Goal: Book appointment/travel/reservation

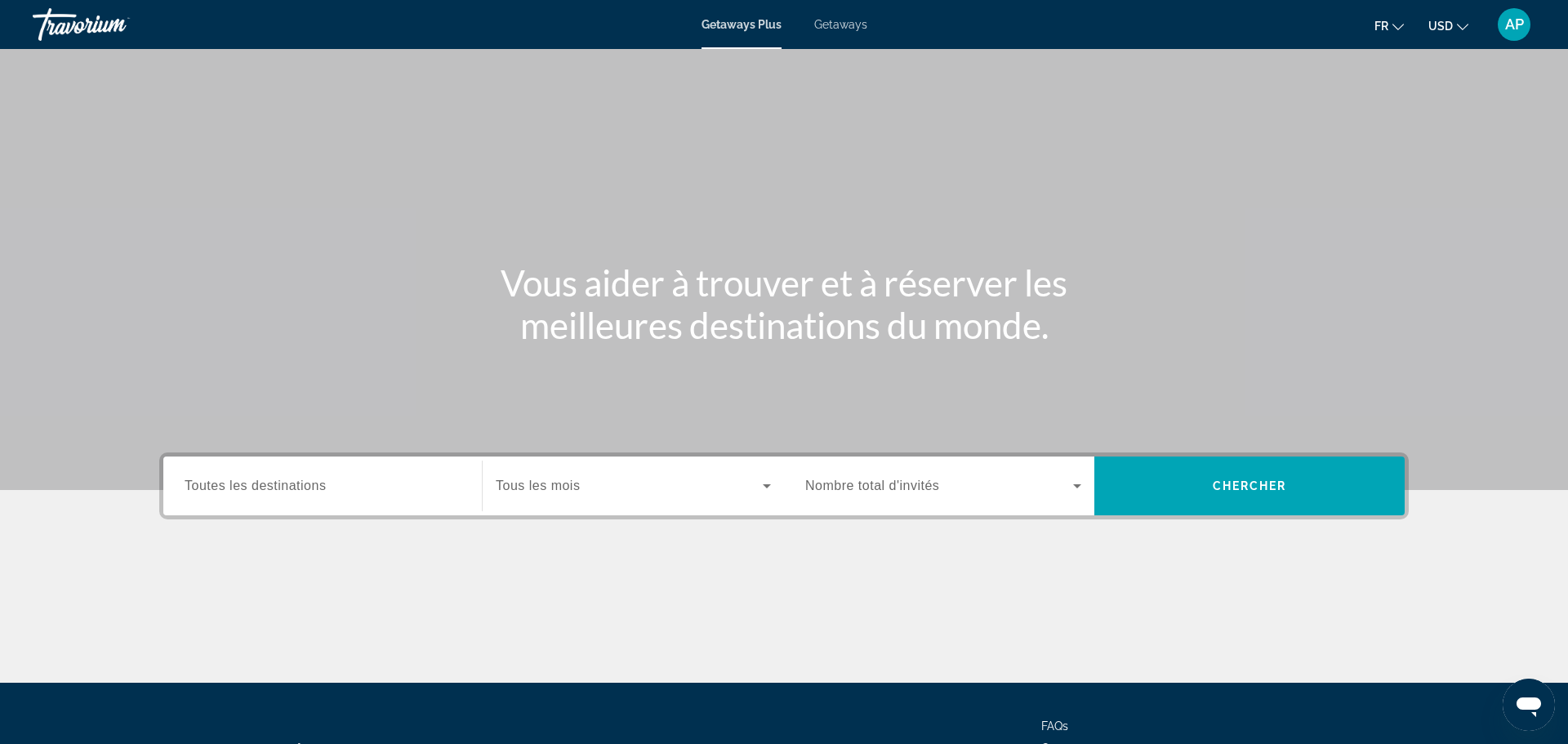
click at [397, 500] on div "Search widget" at bounding box center [322, 486] width 276 height 47
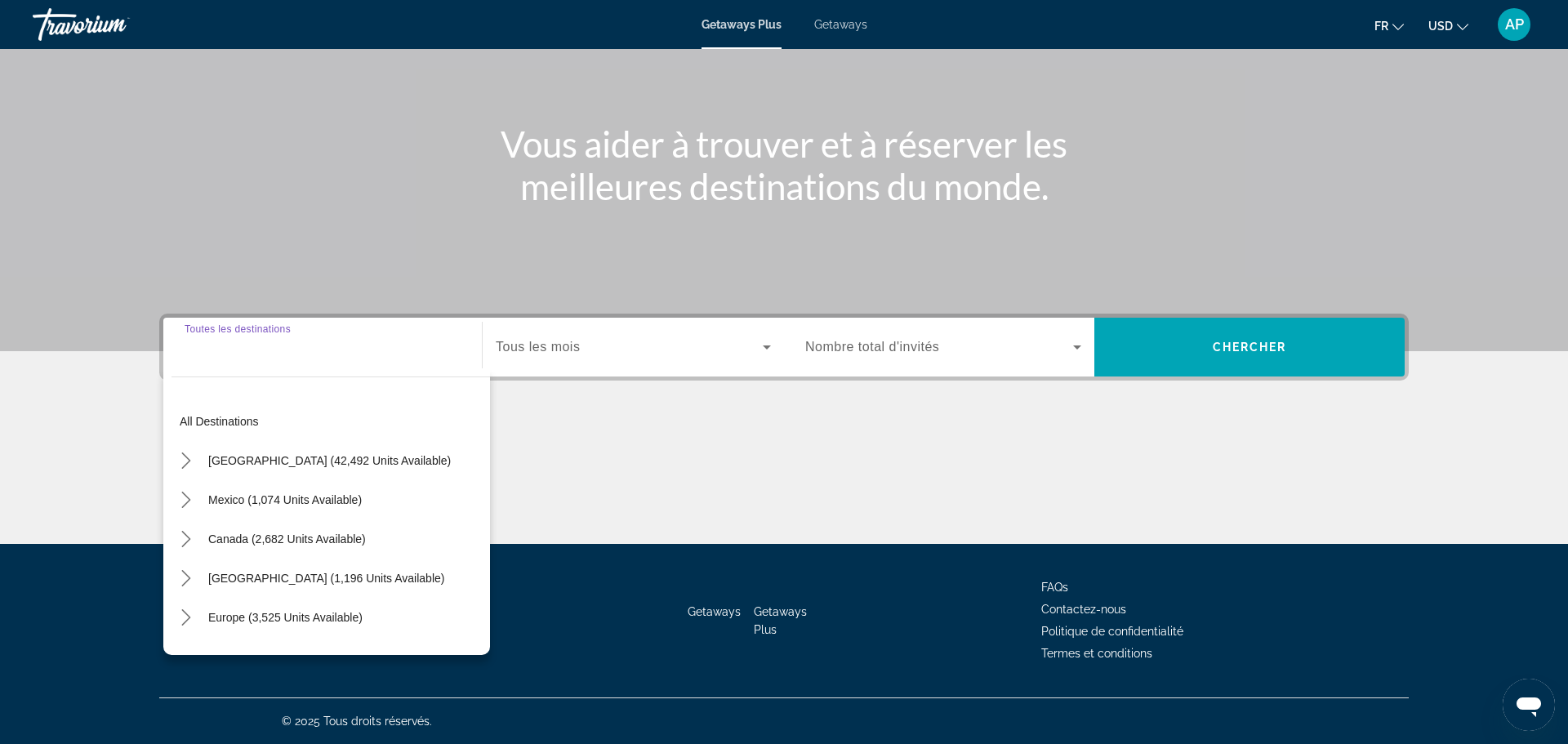
click at [741, 338] on span "Search widget" at bounding box center [629, 347] width 267 height 20
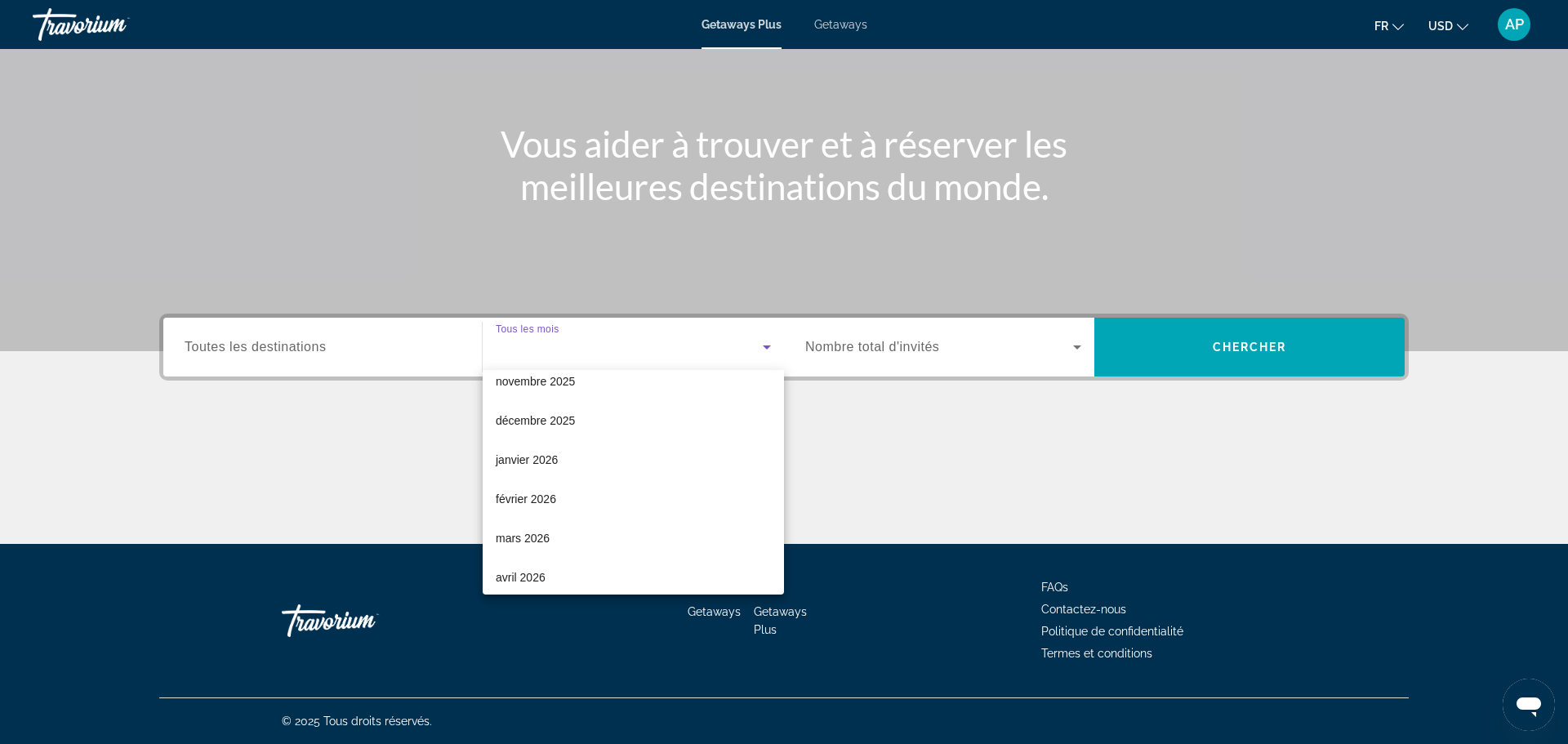
scroll to position [99, 0]
click at [536, 529] on span "mars 2026" at bounding box center [523, 531] width 54 height 20
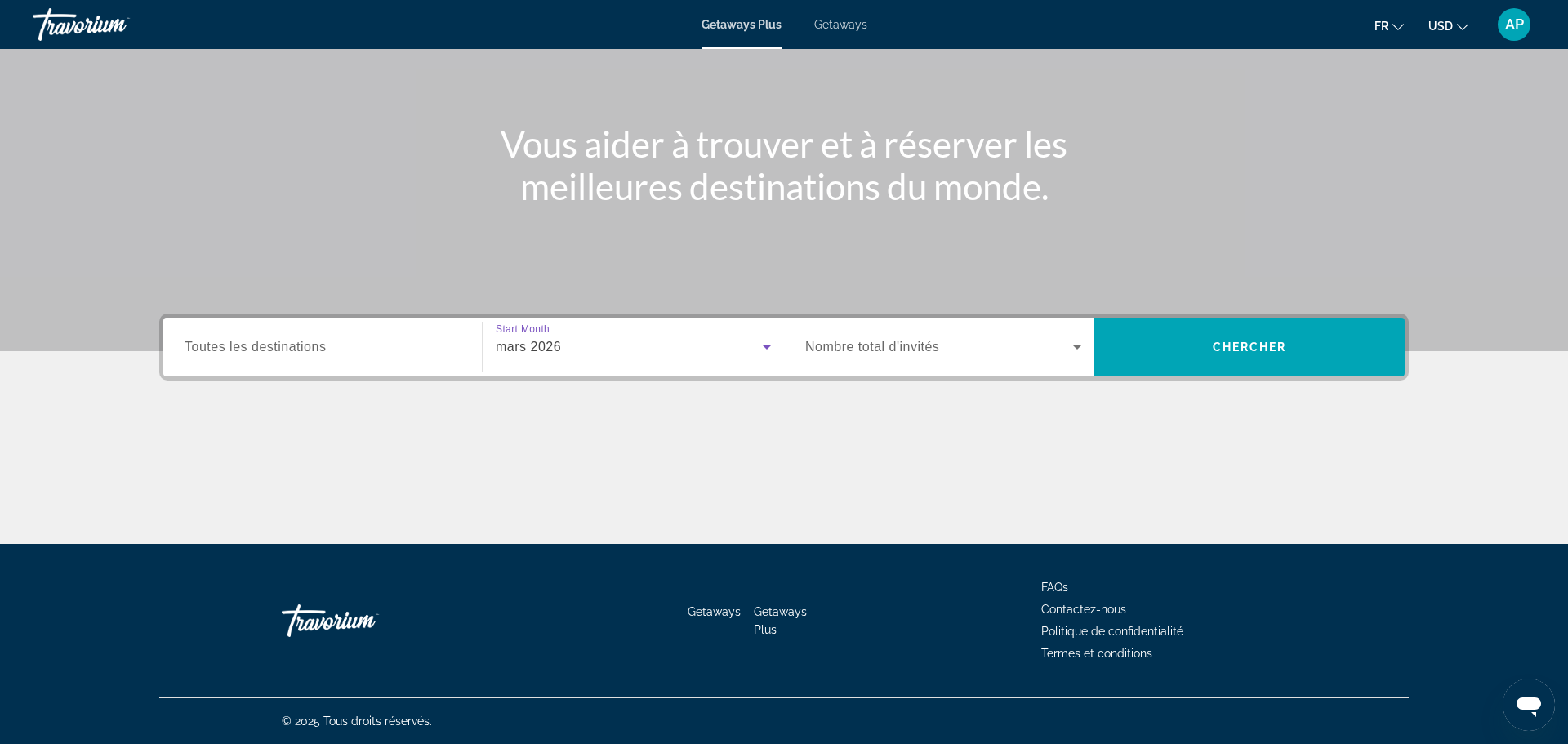
click at [419, 344] on input "Destination Toutes les destinations" at bounding box center [322, 348] width 276 height 20
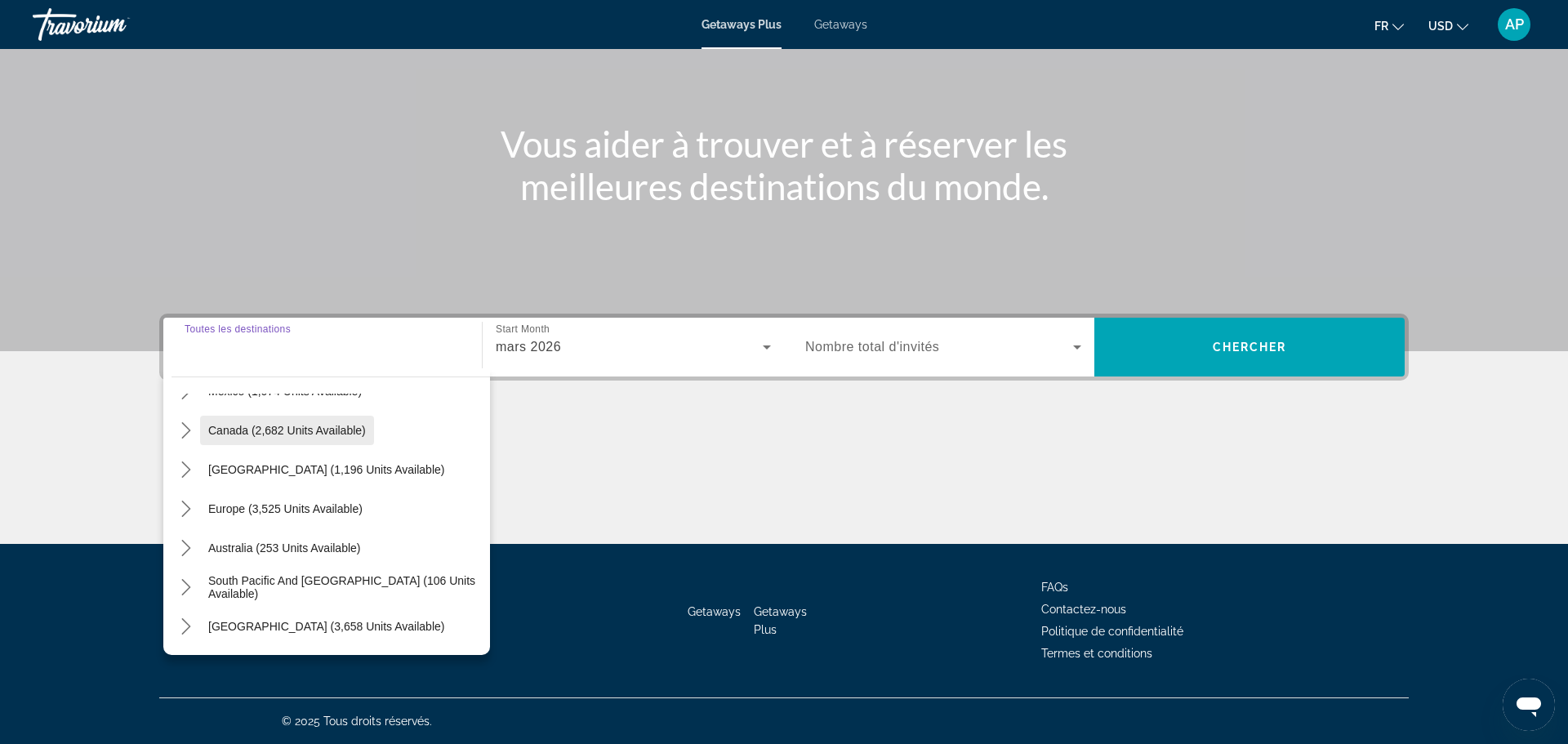
scroll to position [113, 0]
click at [251, 512] on span "Select destination: Europe (3,525 units available)" at bounding box center [285, 505] width 171 height 39
type input "**********"
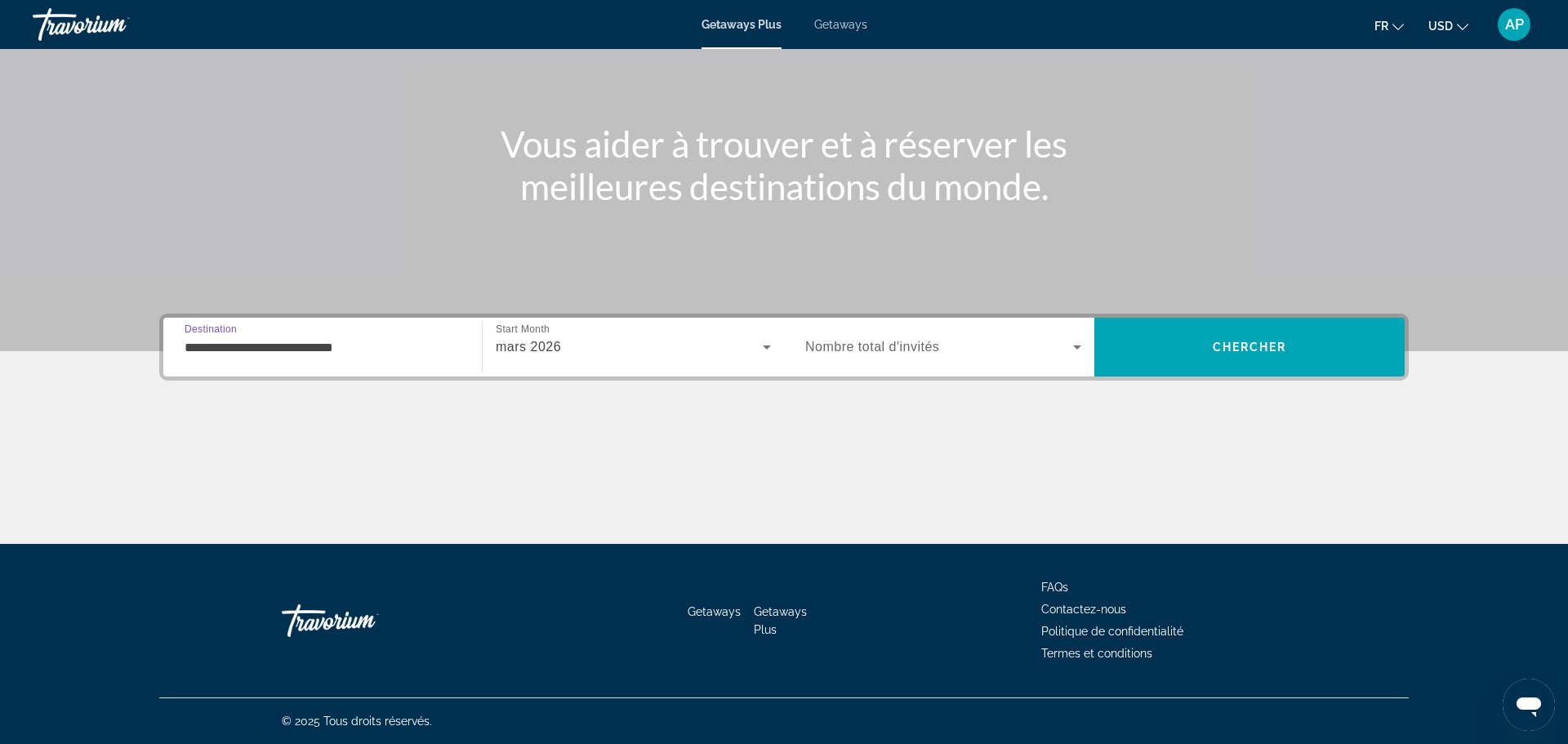
click at [992, 341] on span "Search widget" at bounding box center [939, 347] width 268 height 20
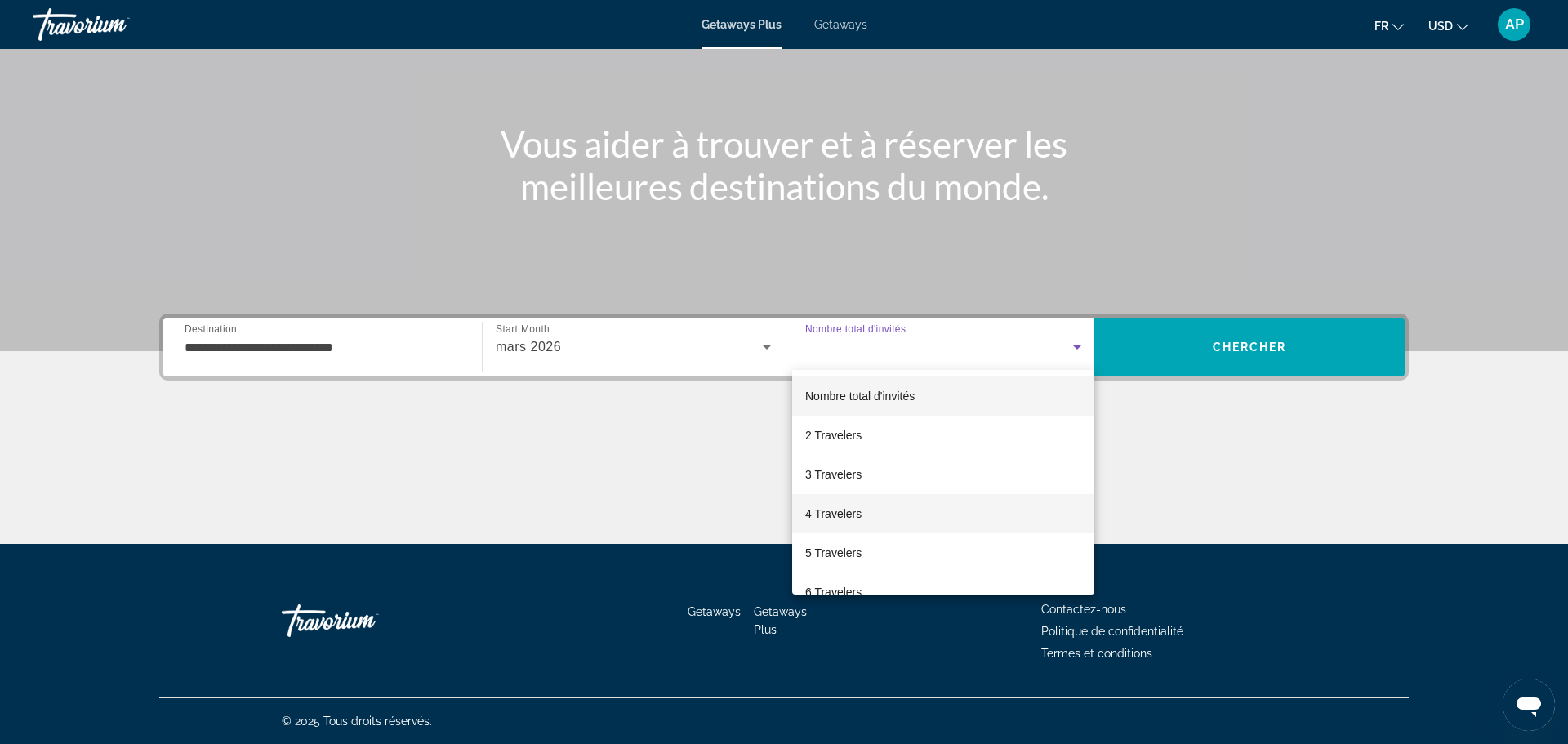
click at [832, 512] on span "4 Travelers" at bounding box center [833, 513] width 56 height 20
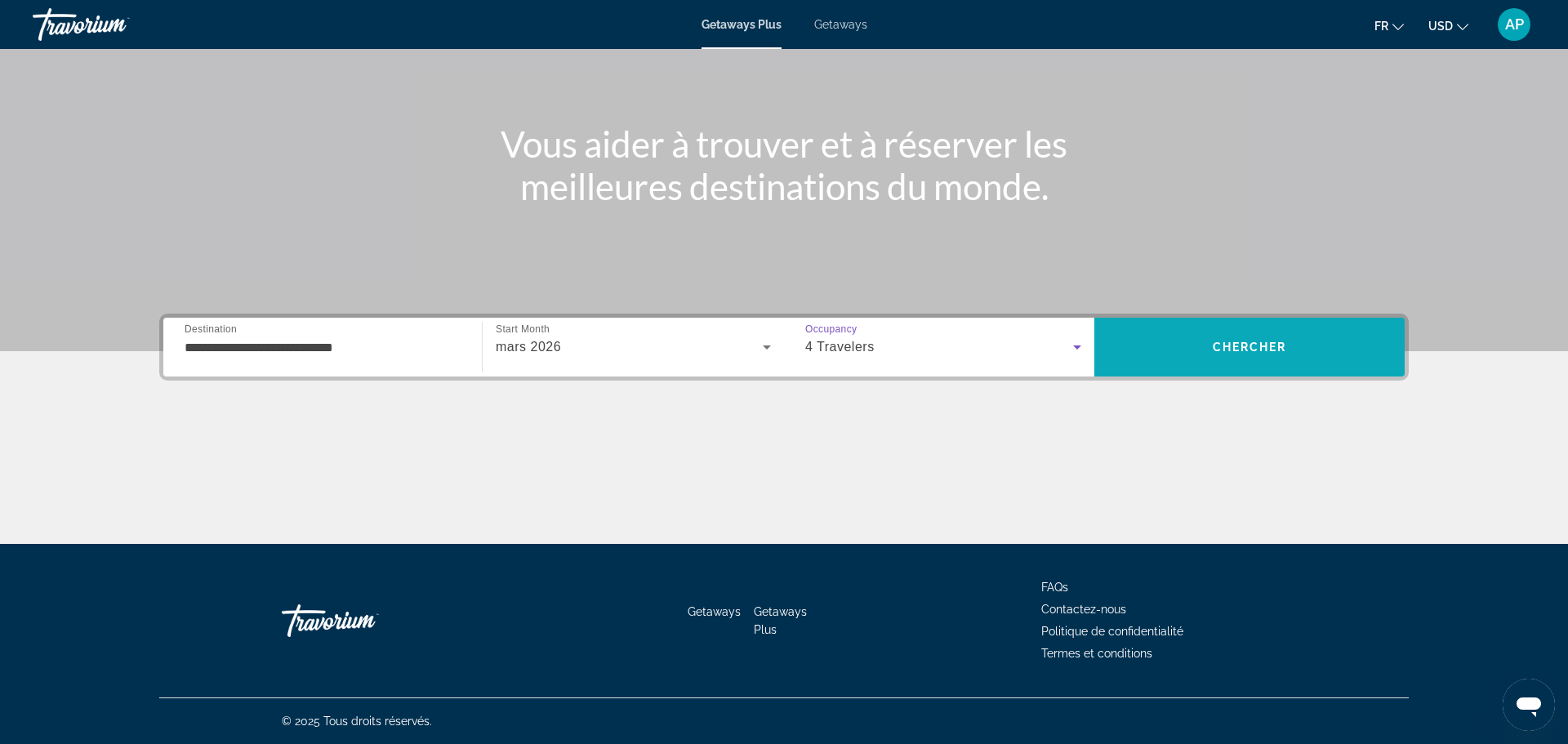
click at [1184, 366] on span "Search" at bounding box center [1250, 347] width 311 height 39
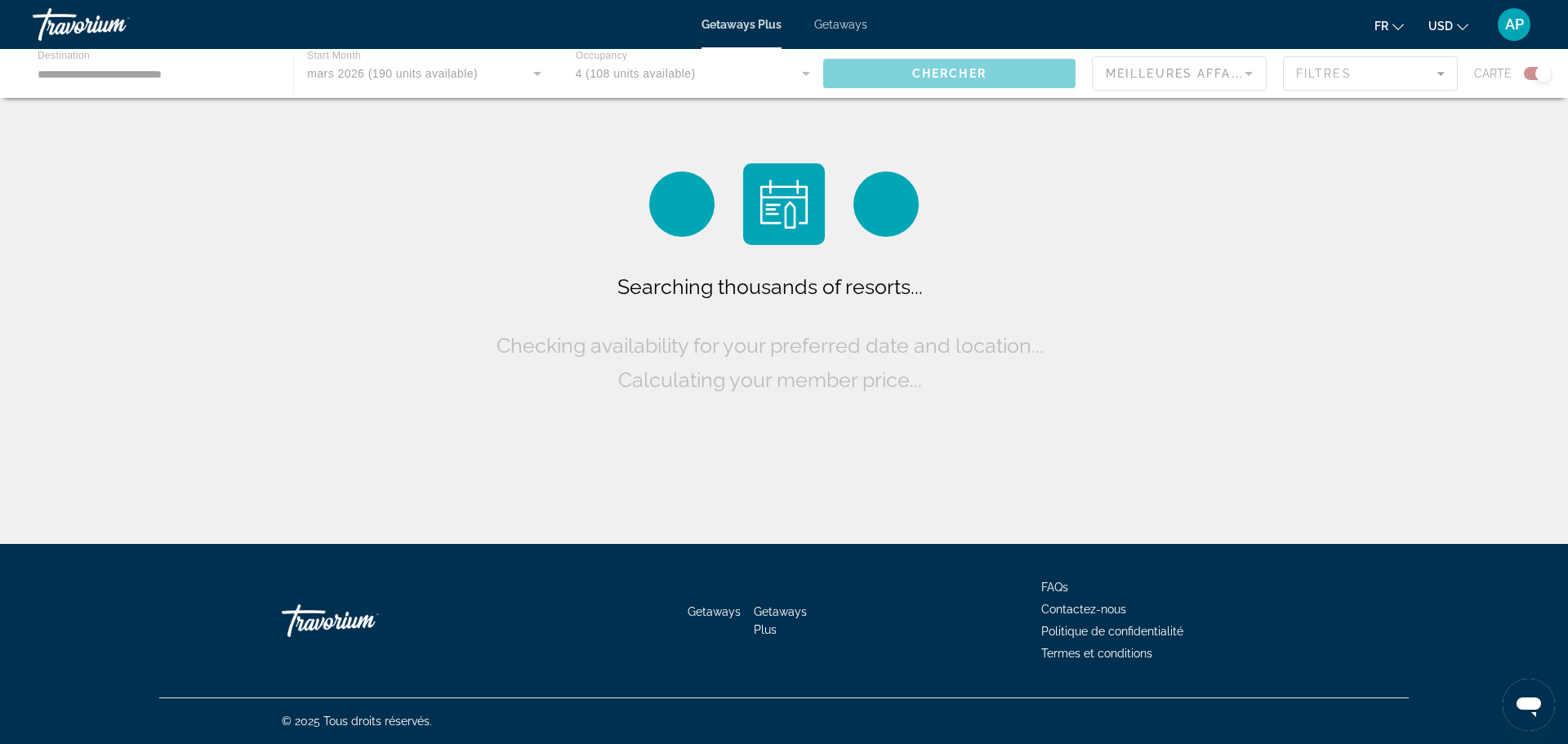
click at [479, 456] on div "Searching thousands of resorts... Checking availability for your preferred date…" at bounding box center [784, 276] width 1568 height 552
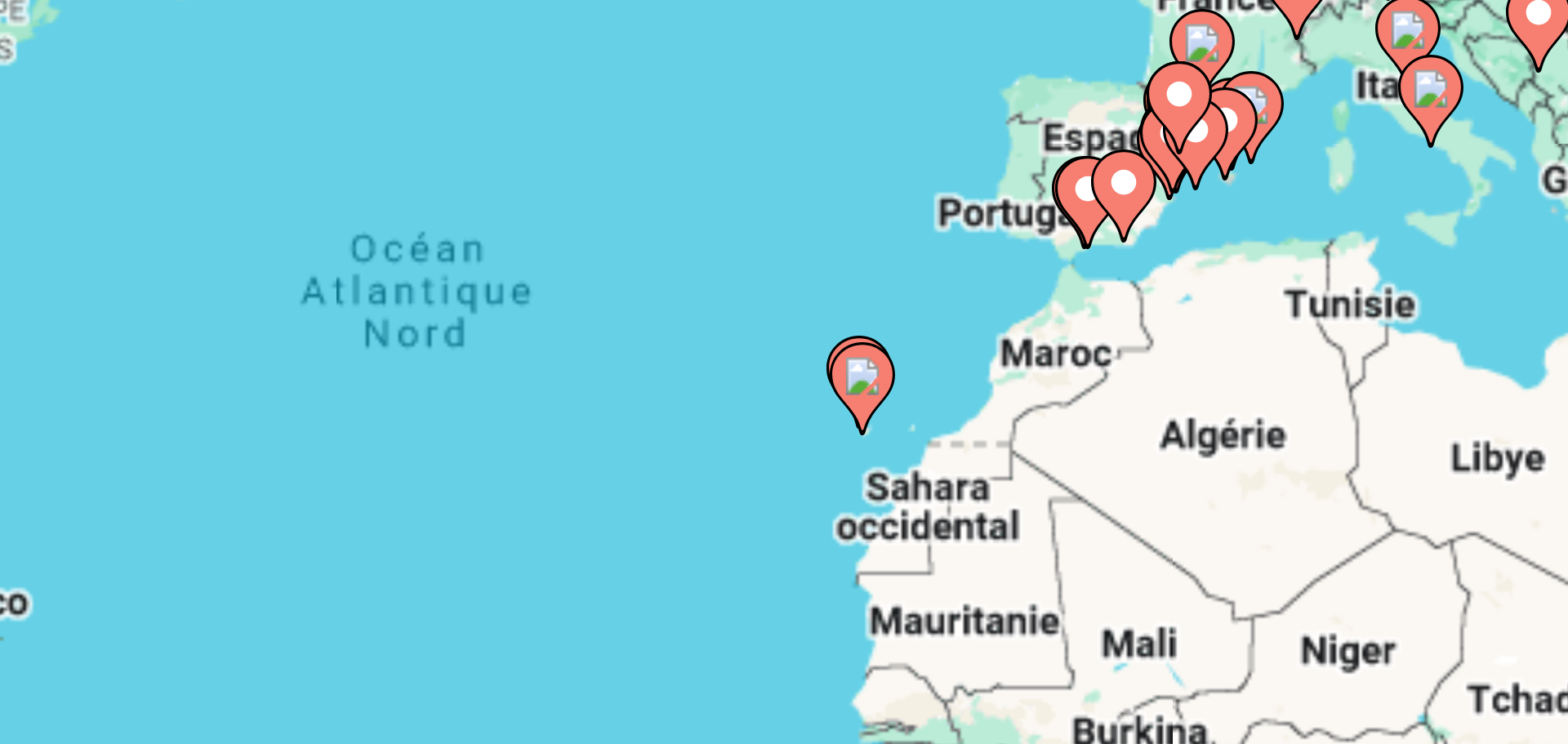
click at [844, 356] on image "Main content" at bounding box center [846, 355] width 10 height 10
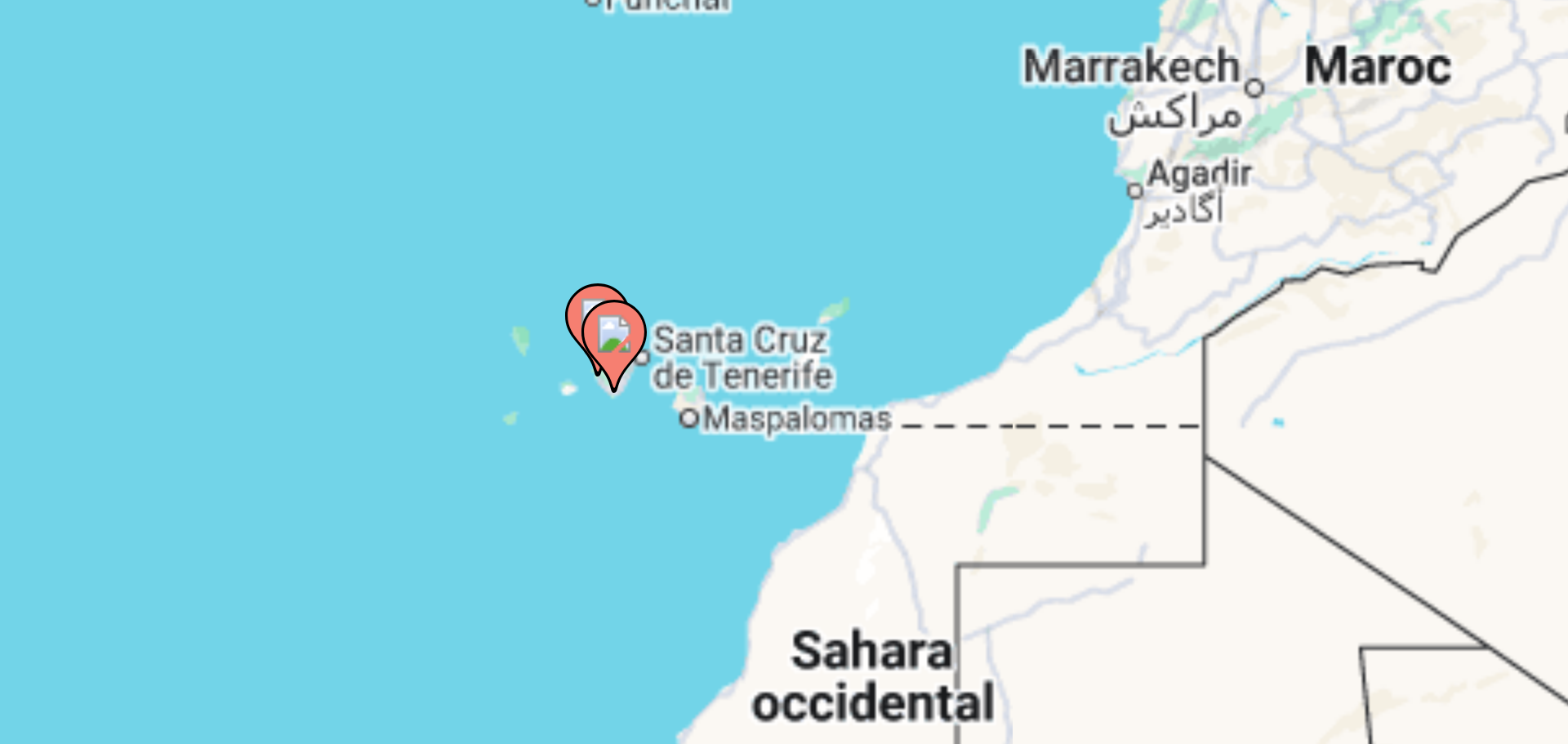
click at [785, 347] on image "Main content" at bounding box center [784, 344] width 10 height 10
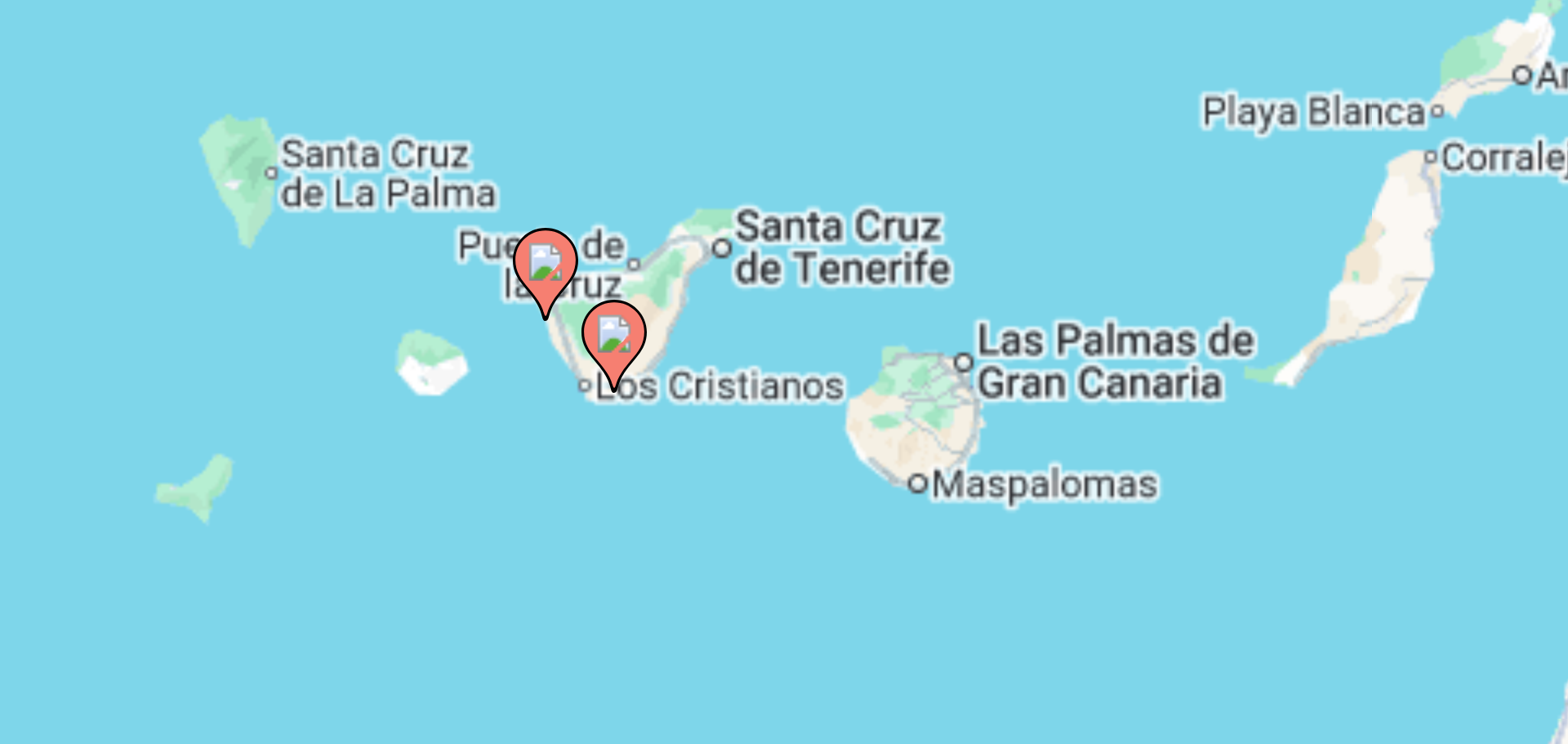
click at [786, 343] on image "Main content" at bounding box center [784, 344] width 10 height 10
type input "**********"
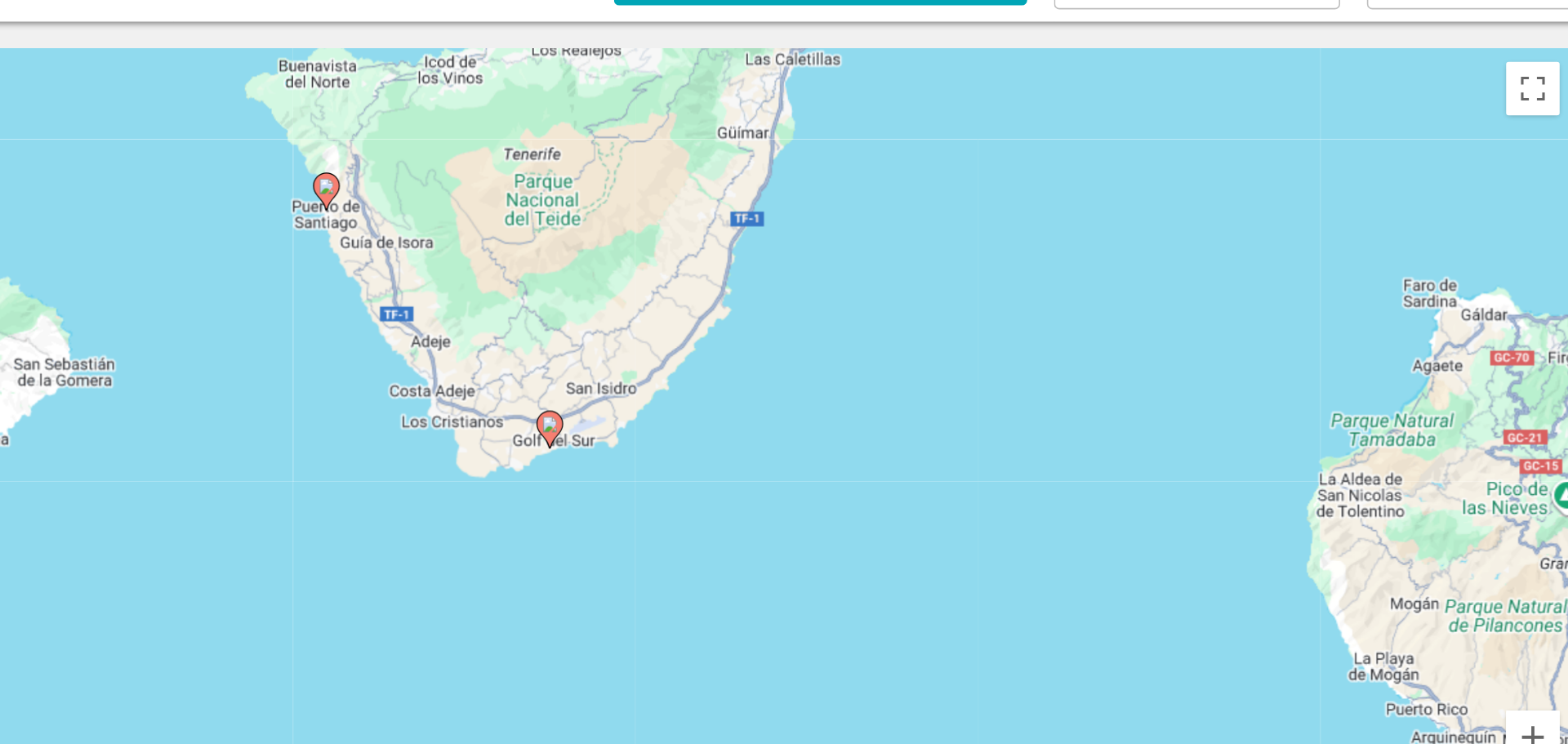
click at [646, 199] on image "Main content" at bounding box center [648, 199] width 10 height 10
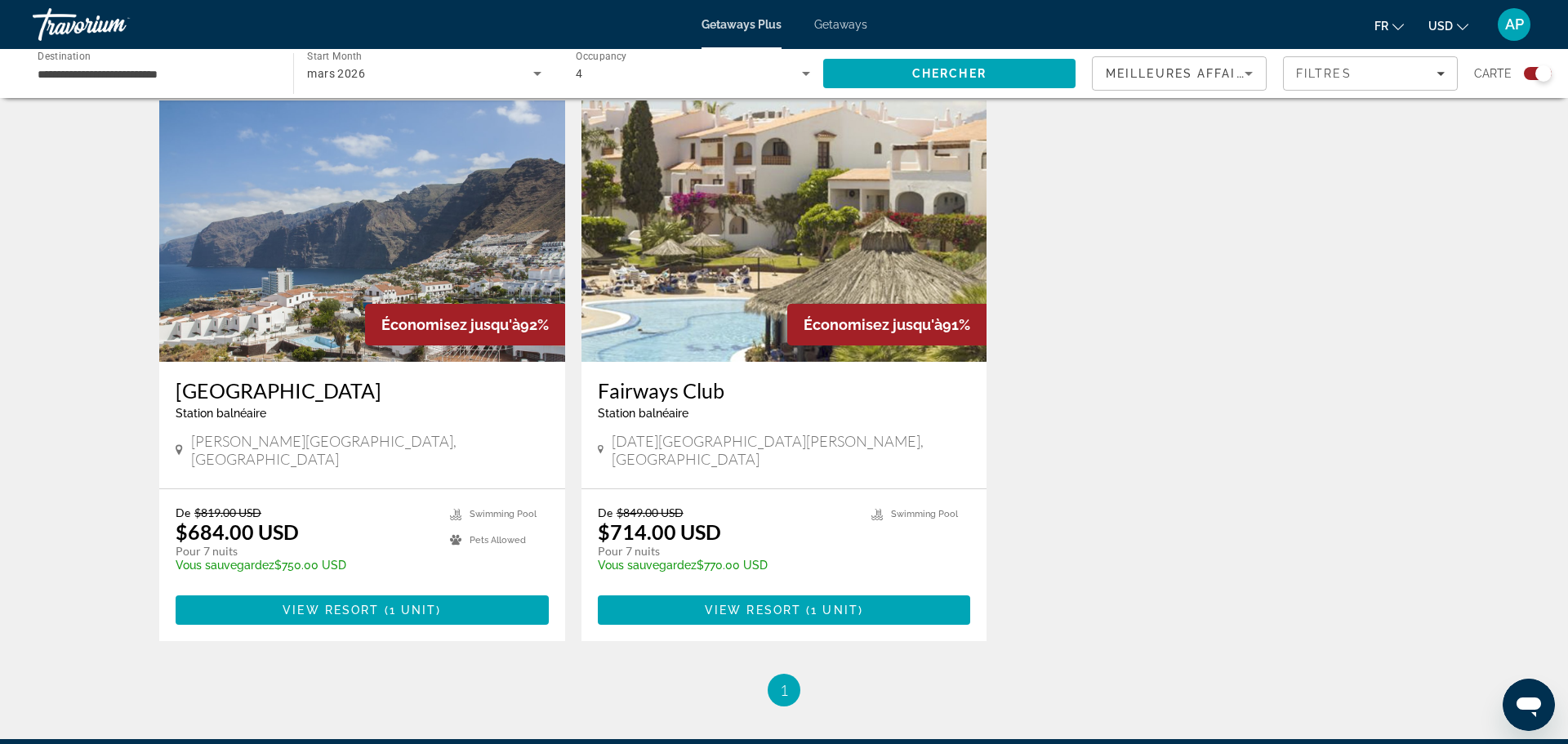
scroll to position [562, 0]
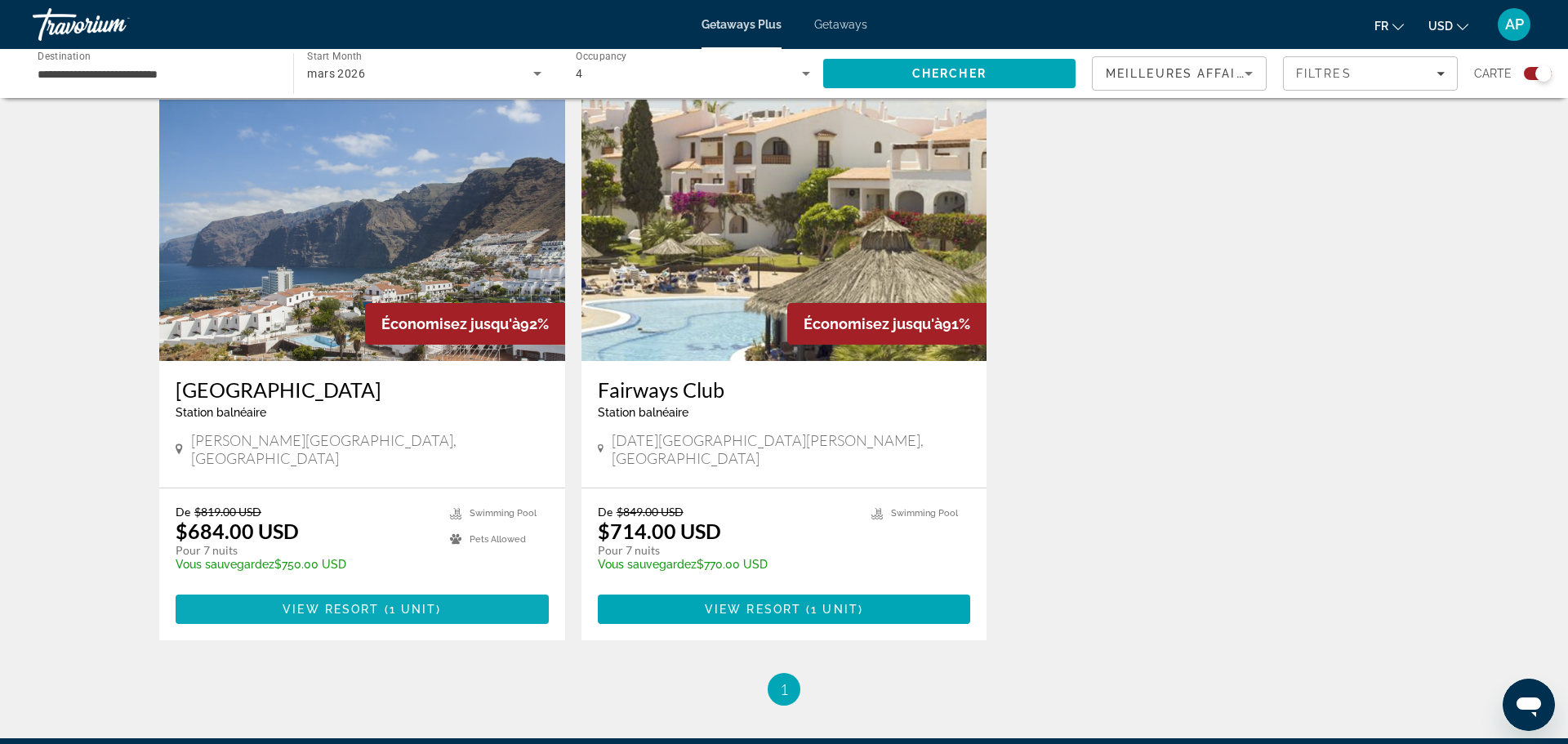
click at [323, 602] on span "View Resort" at bounding box center [331, 608] width 97 height 13
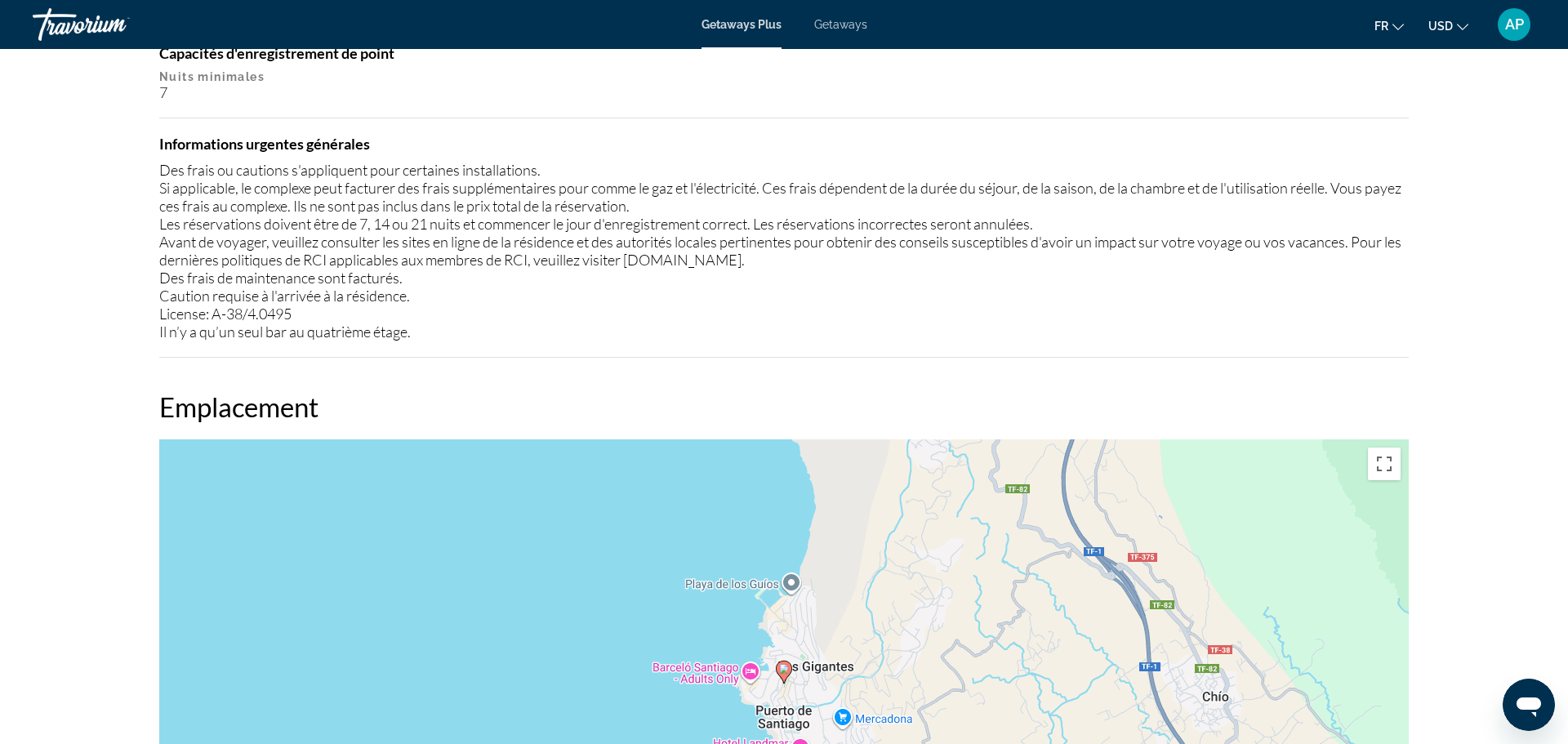
click at [1028, 344] on div "Restrictions politiques Animaux domestiques Animaux non acceptés, sous [PERSON_…" at bounding box center [784, 155] width 1250 height 404
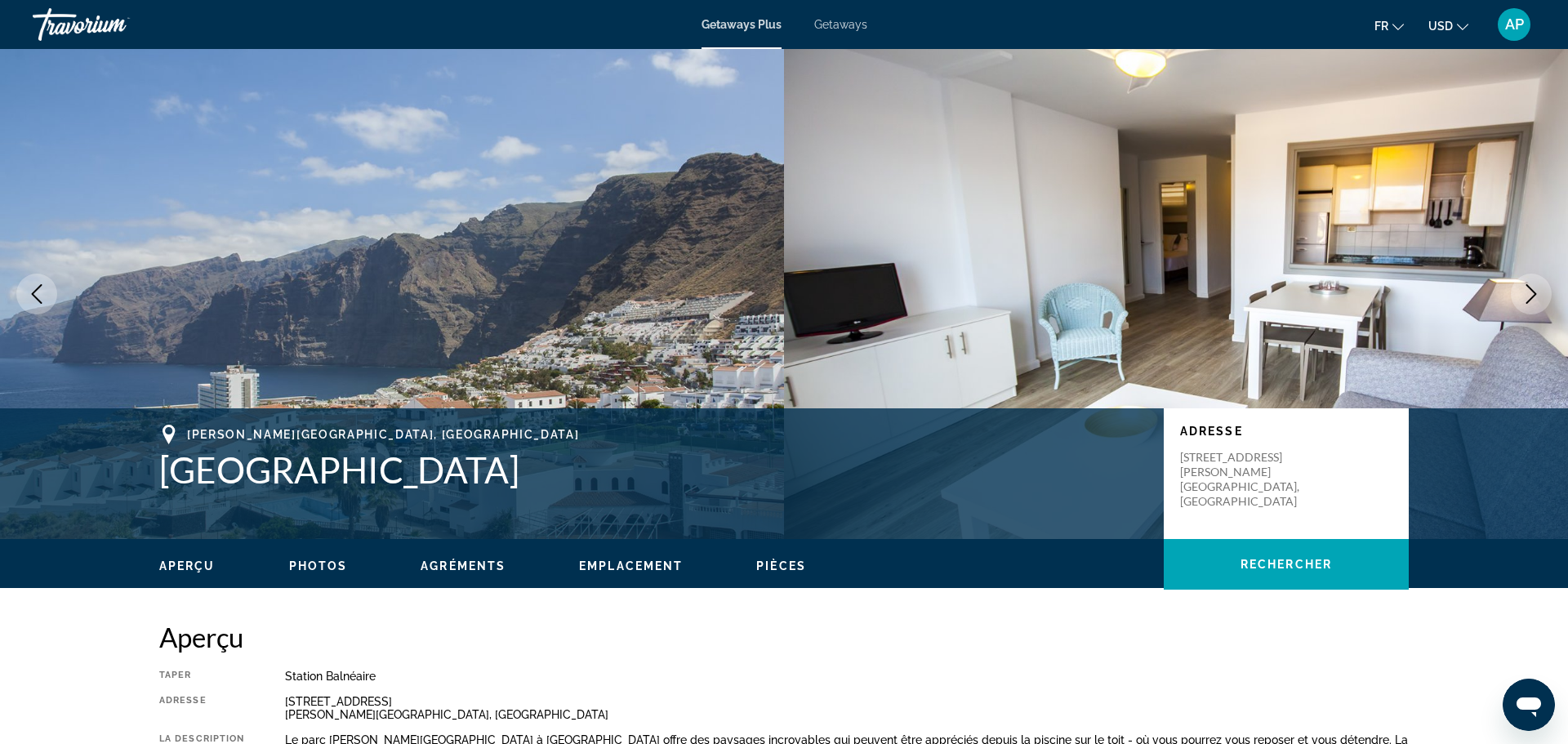
click at [24, 306] on button "Previous image" at bounding box center [36, 294] width 41 height 41
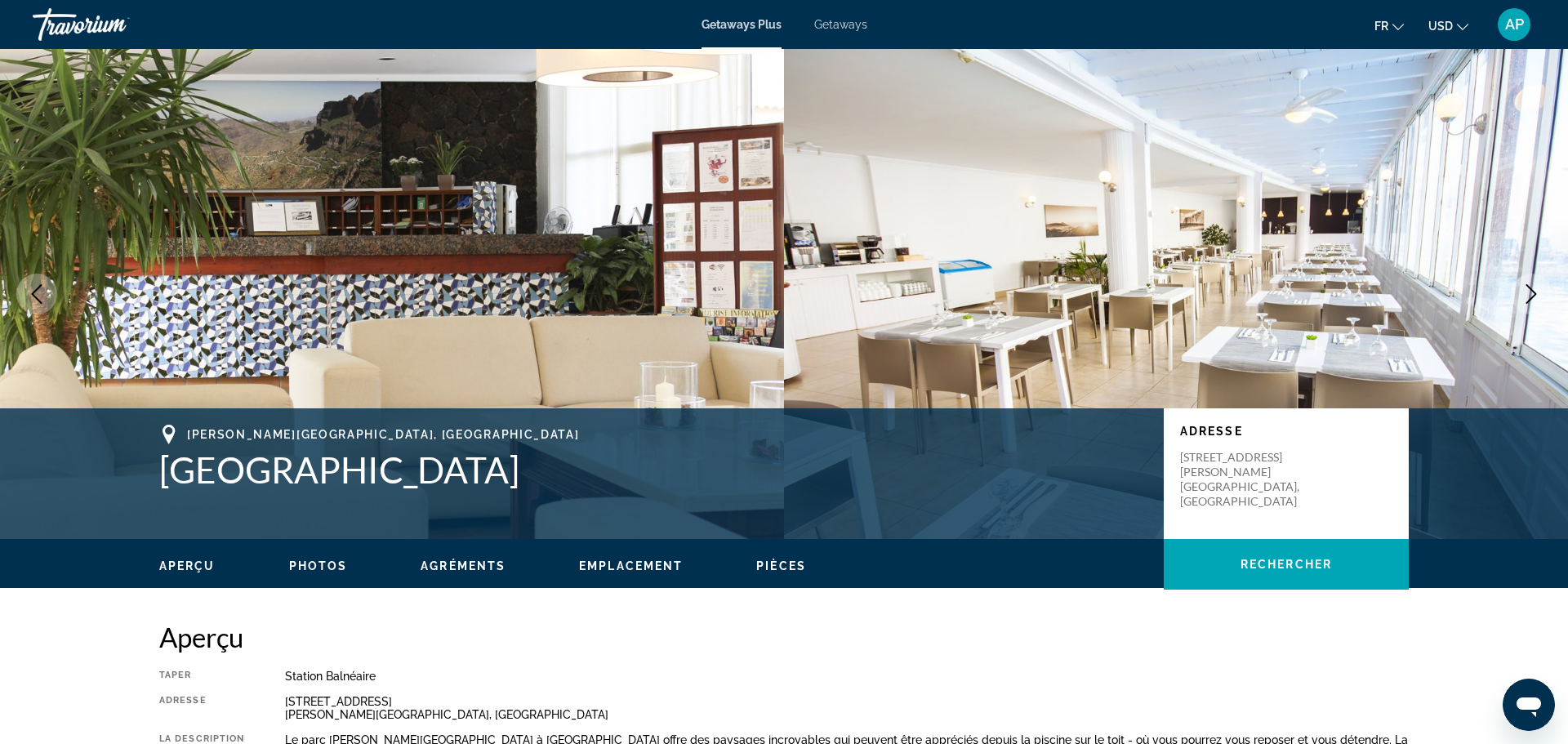
click at [823, 22] on span "Getaways" at bounding box center [841, 24] width 53 height 13
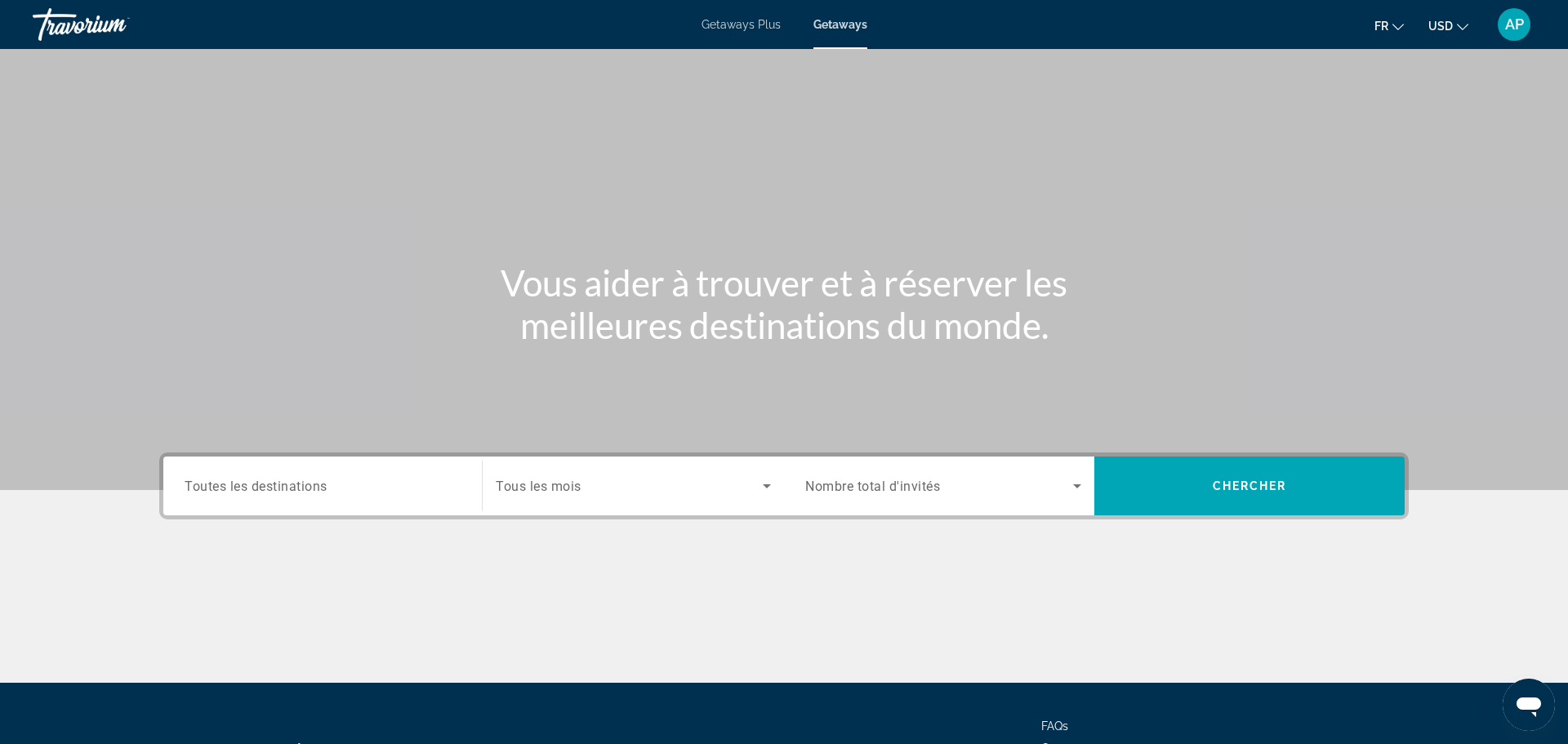
click at [238, 503] on div "Search widget" at bounding box center [322, 486] width 276 height 47
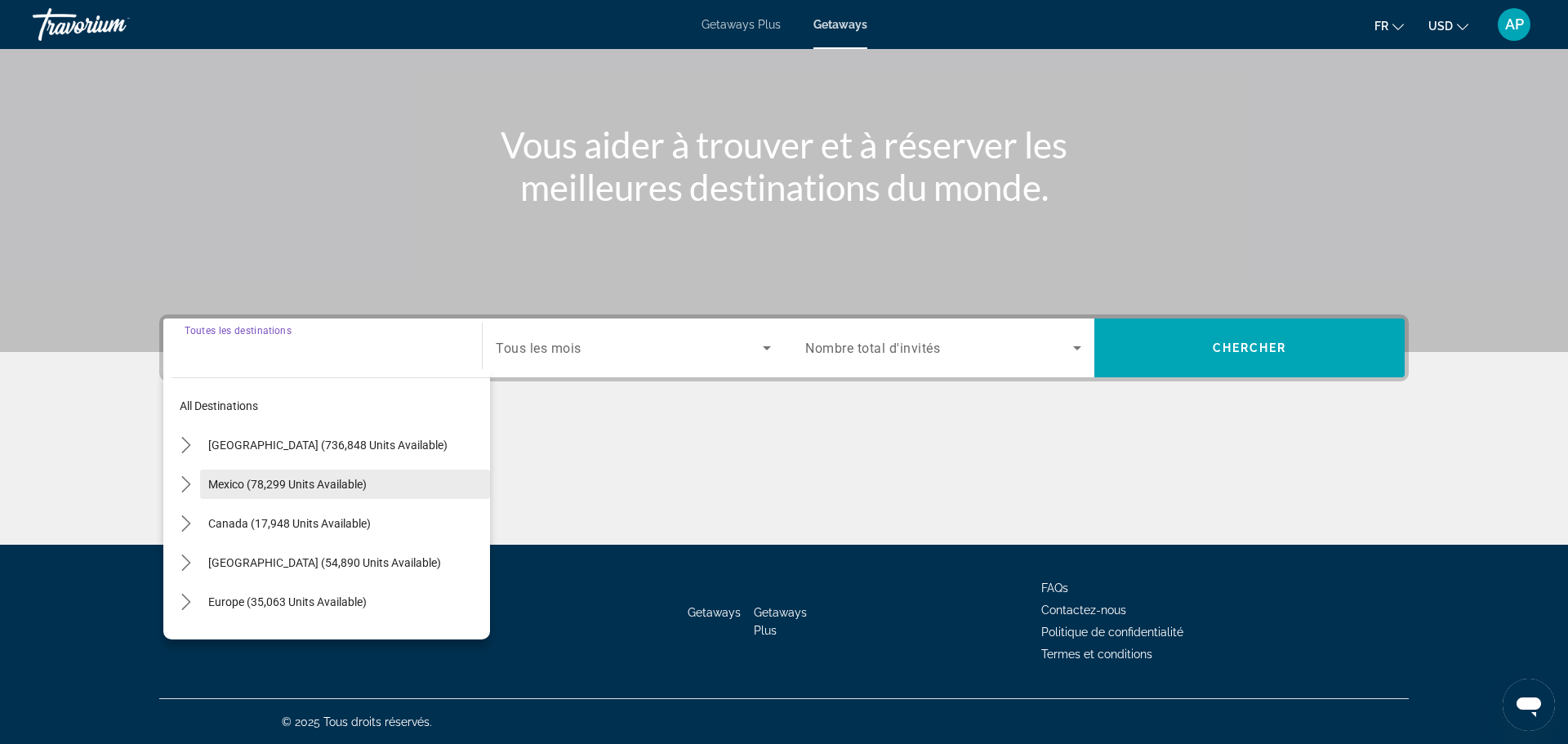
scroll to position [139, 0]
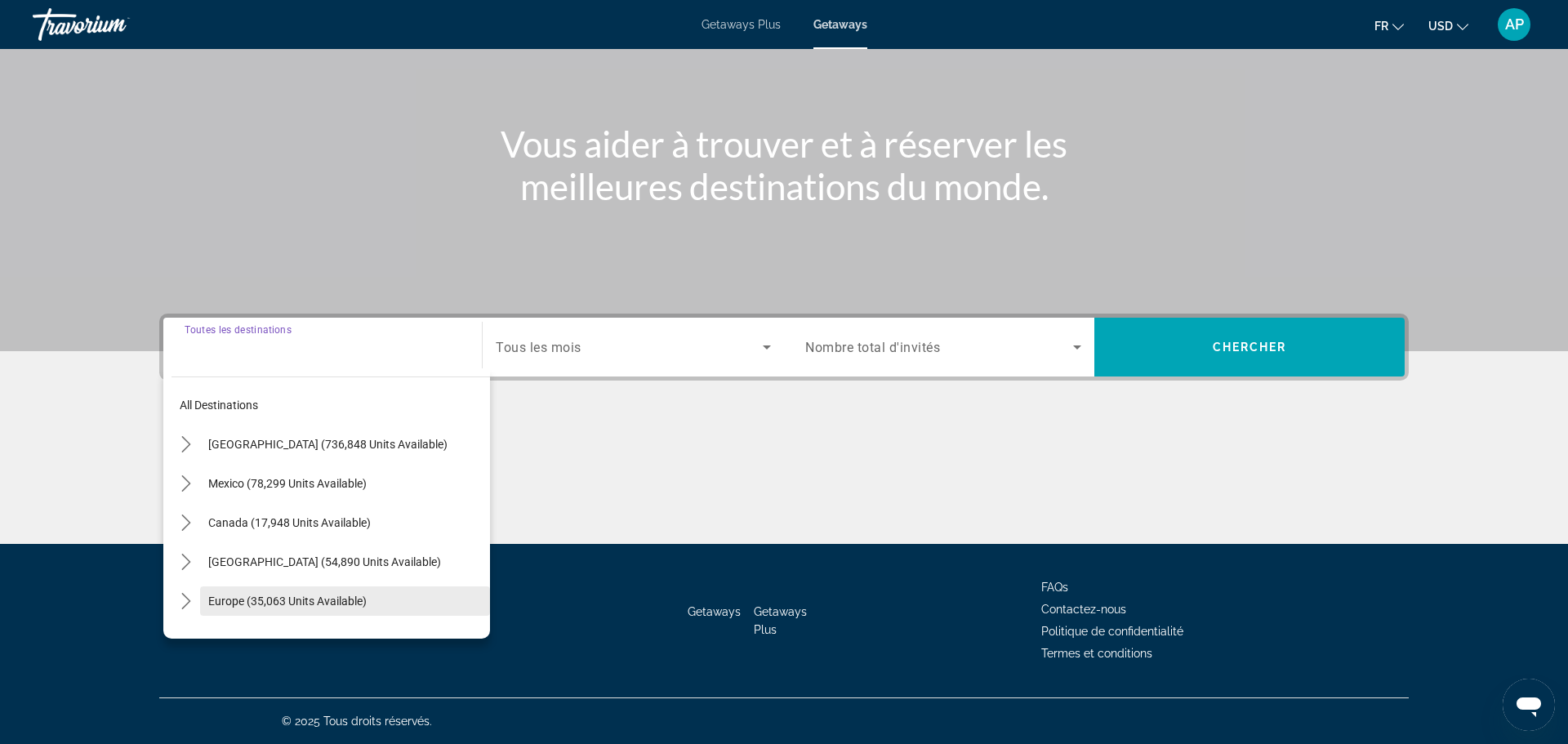
click at [225, 593] on span "Select destination: Europe (35,063 units available)" at bounding box center [345, 601] width 290 height 39
type input "**********"
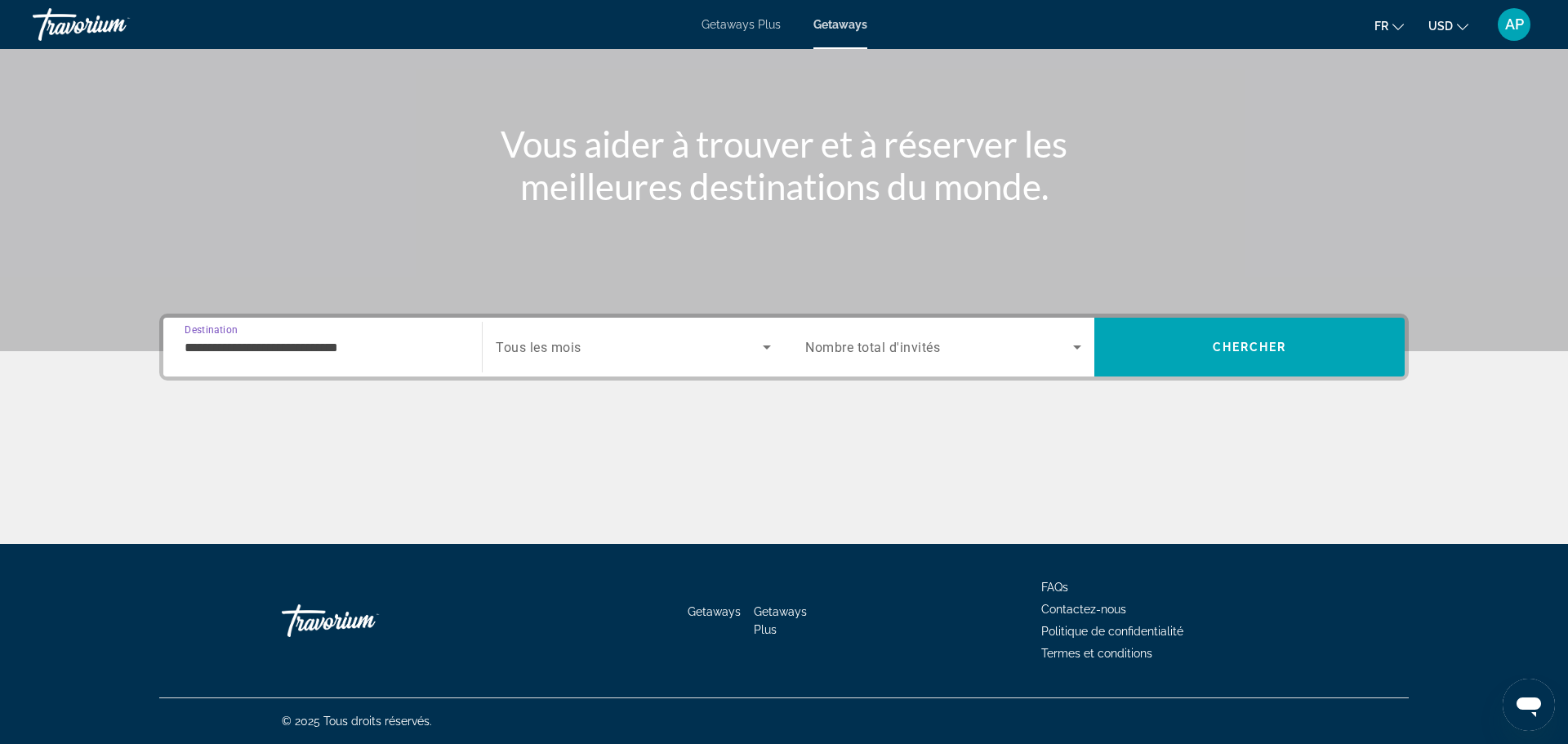
click at [603, 336] on div "Search widget" at bounding box center [633, 347] width 275 height 46
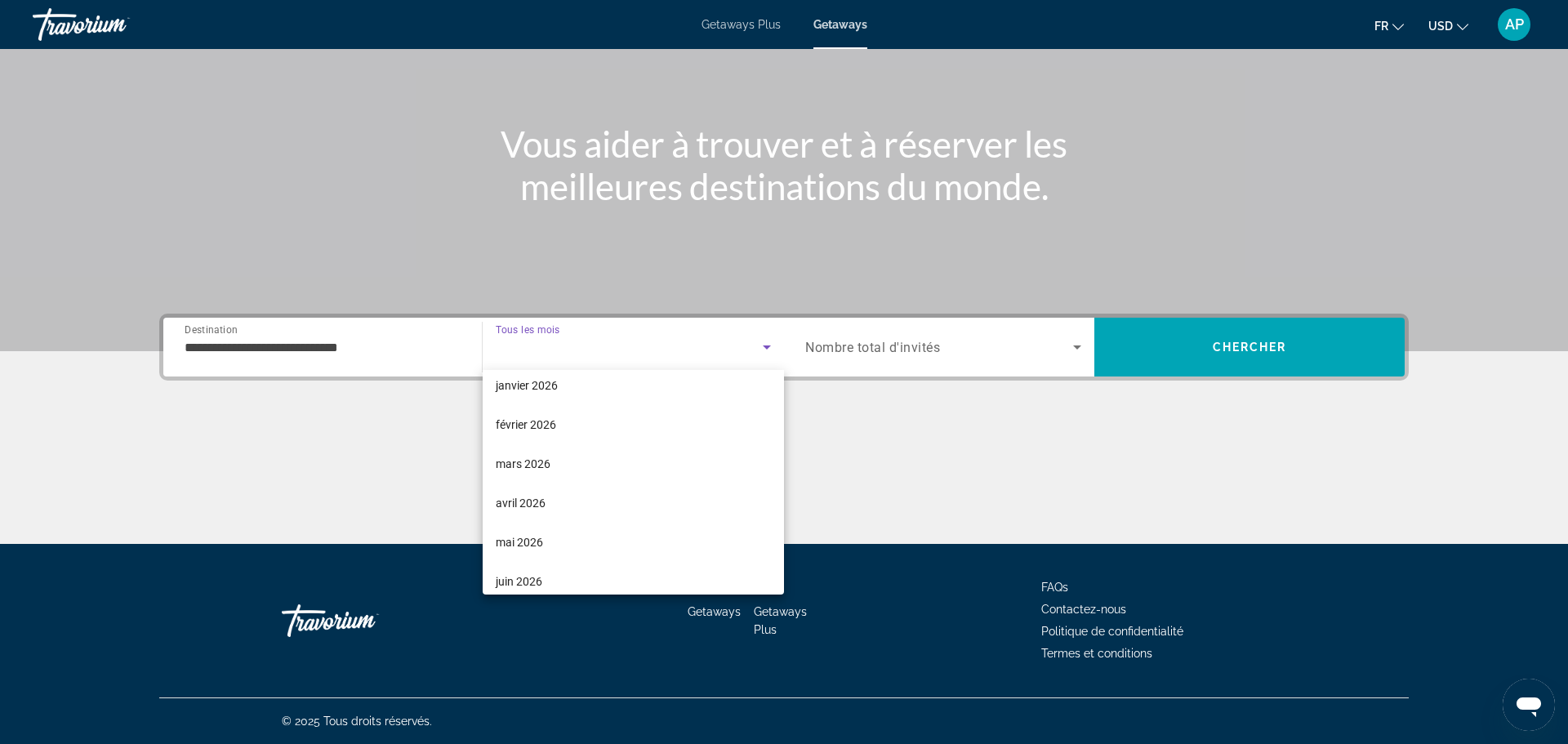
scroll to position [169, 0]
click at [518, 465] on span "mars 2026" at bounding box center [523, 462] width 54 height 20
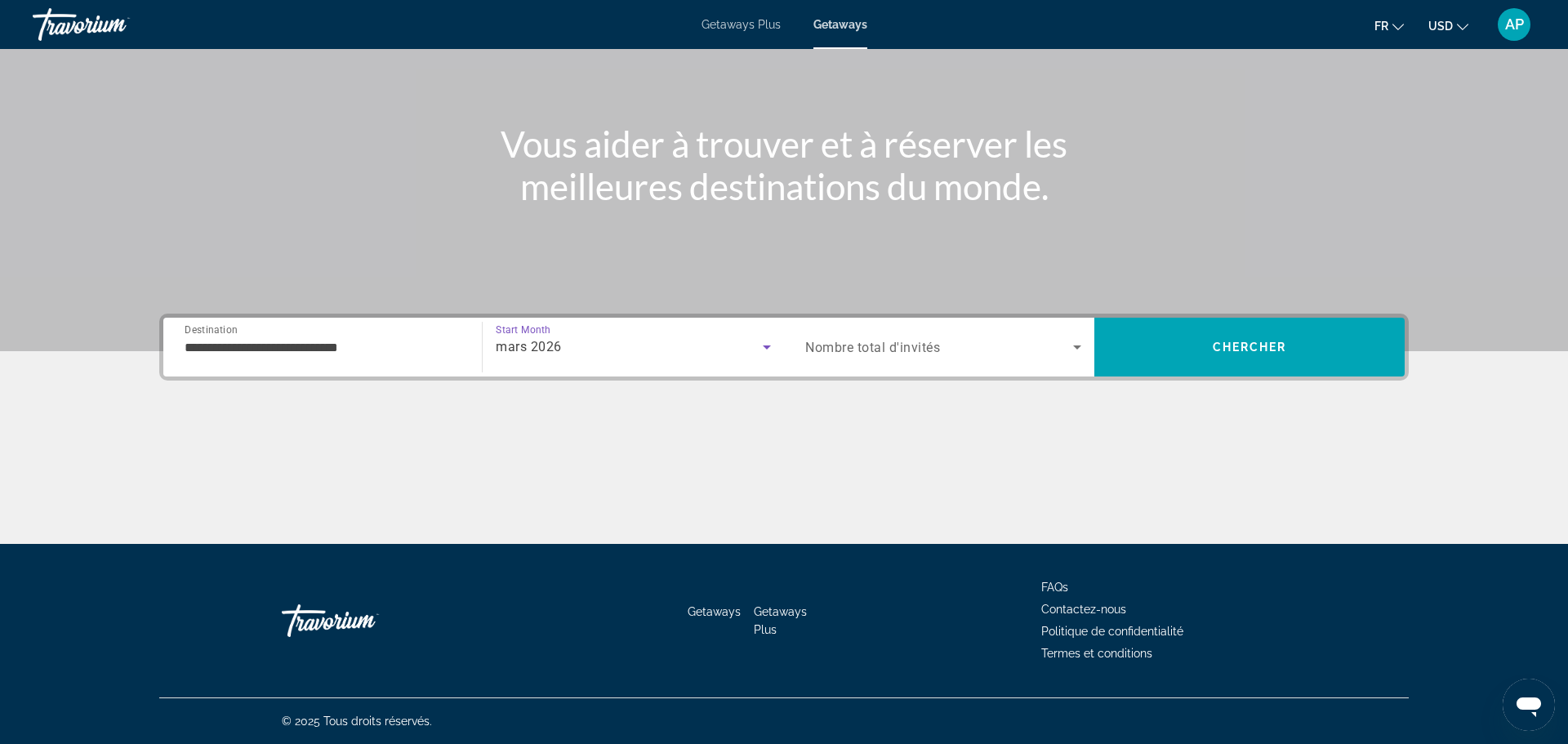
click at [949, 346] on span "Search widget" at bounding box center [939, 347] width 268 height 20
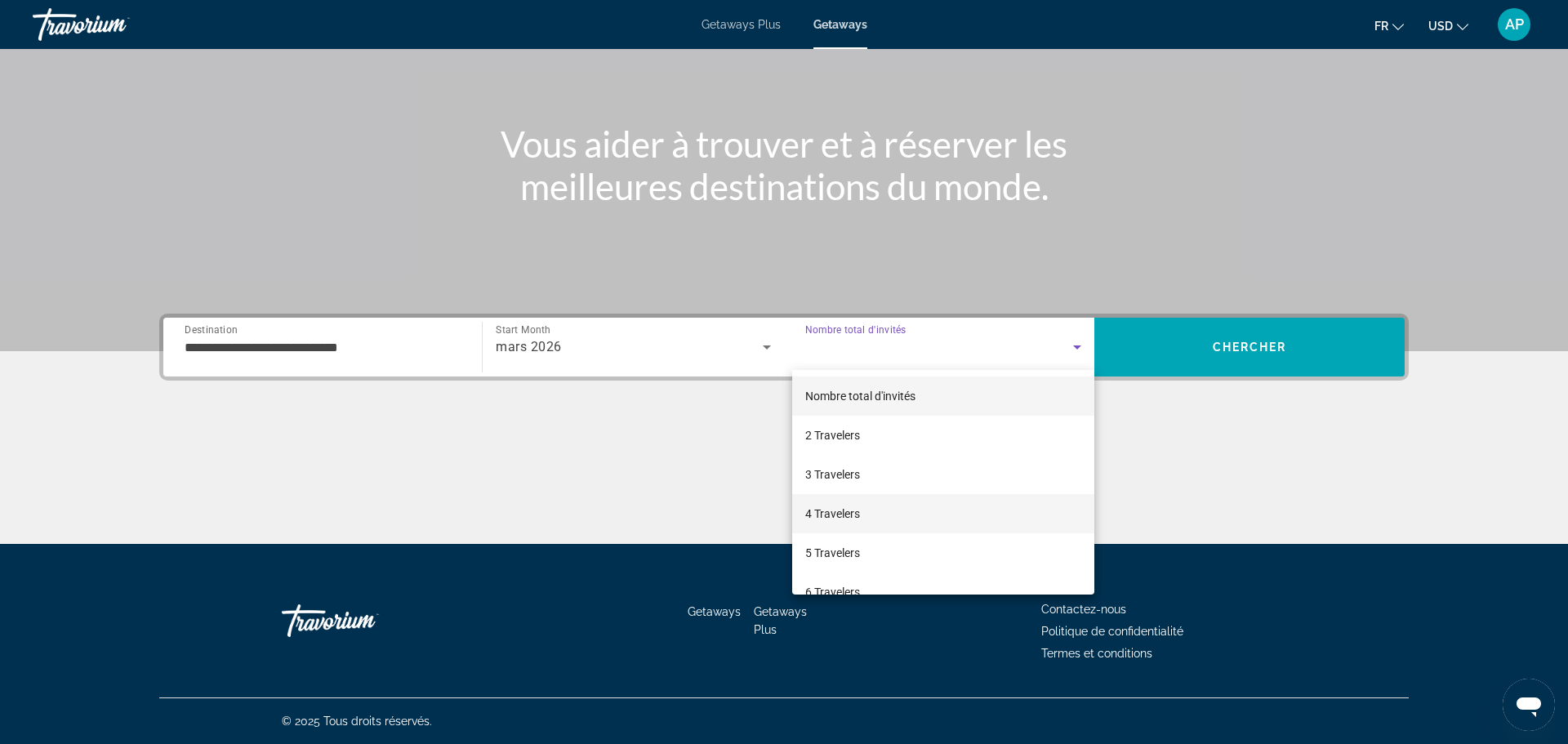
click at [838, 514] on span "4 Travelers" at bounding box center [832, 513] width 54 height 20
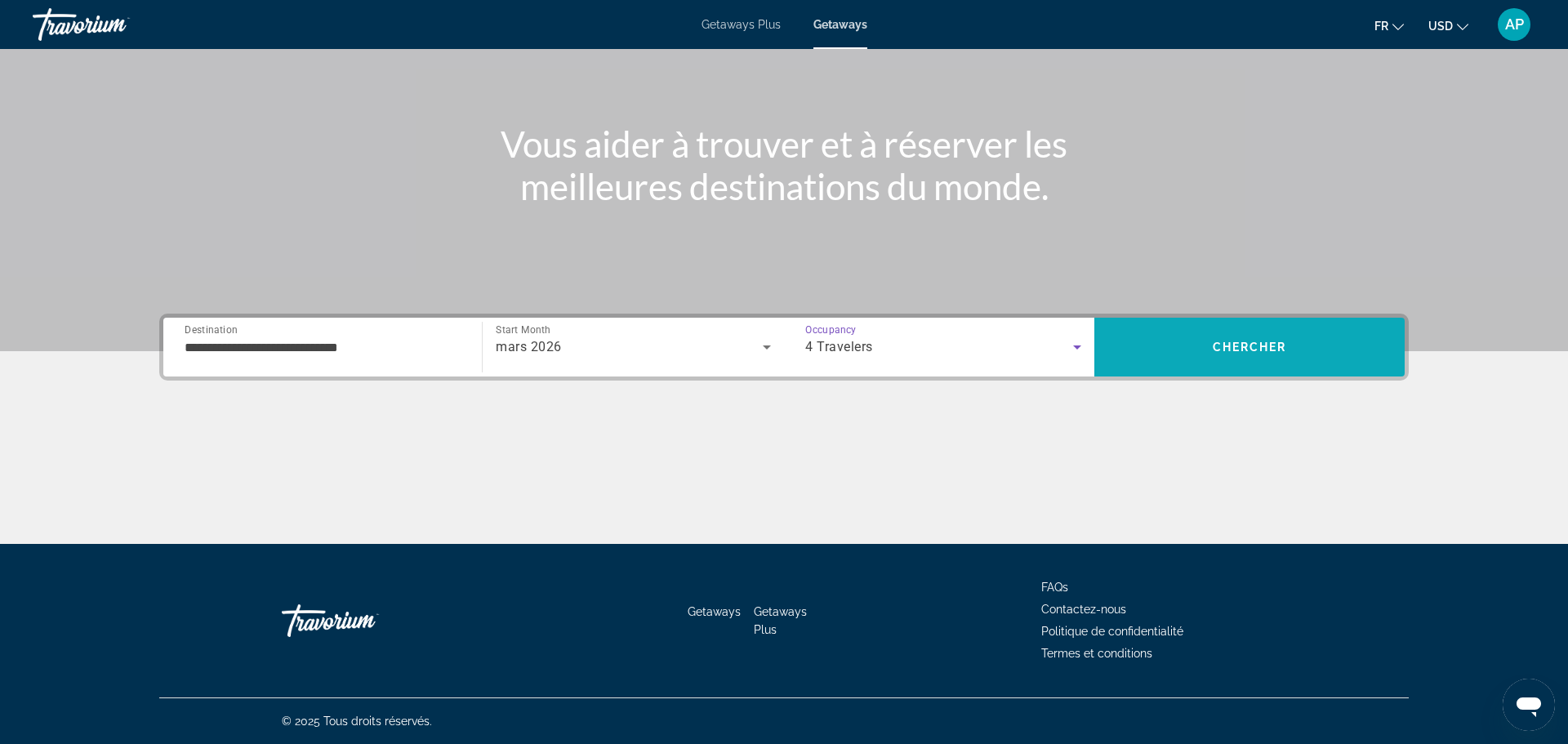
click at [1233, 341] on span "Chercher" at bounding box center [1250, 346] width 75 height 13
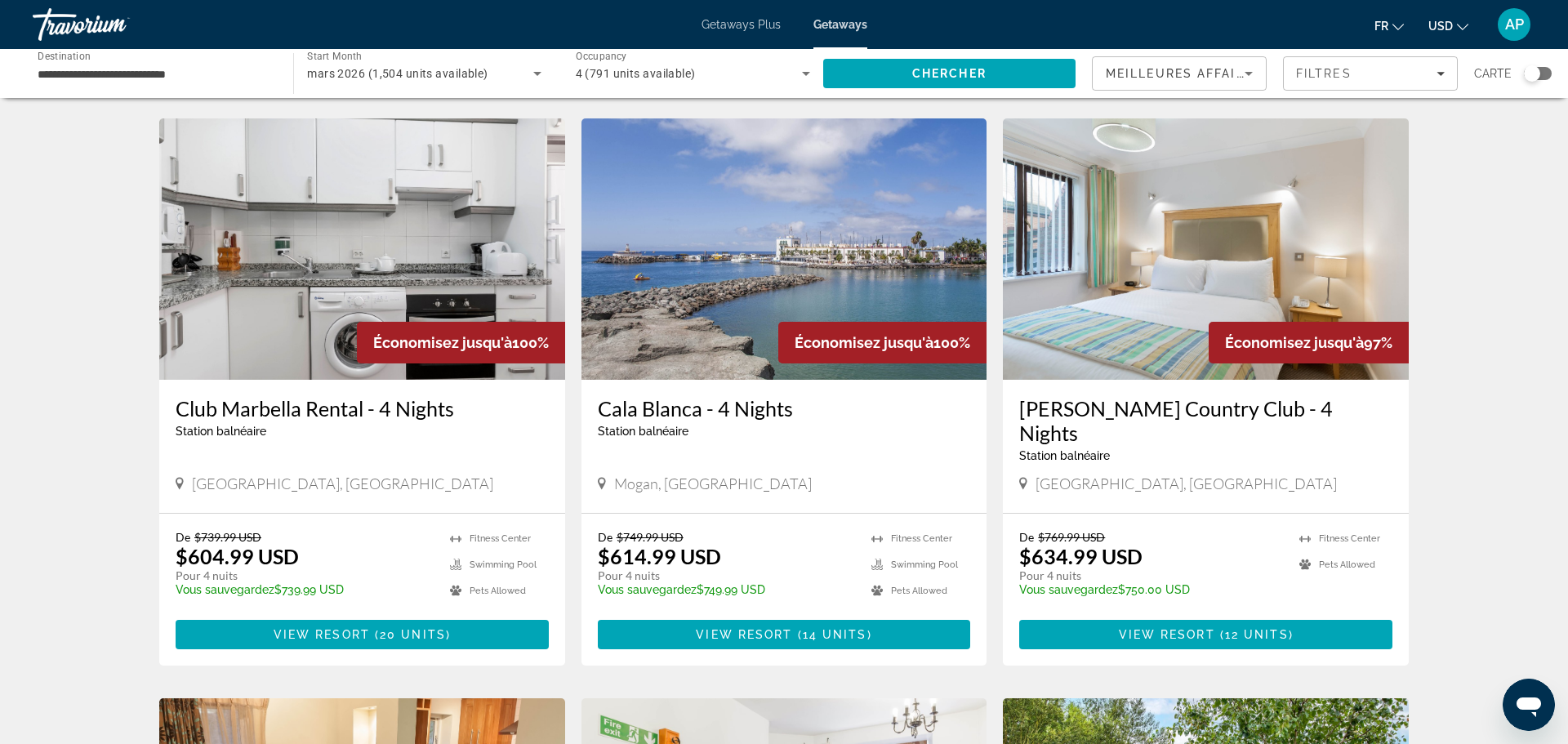
scroll to position [579, 0]
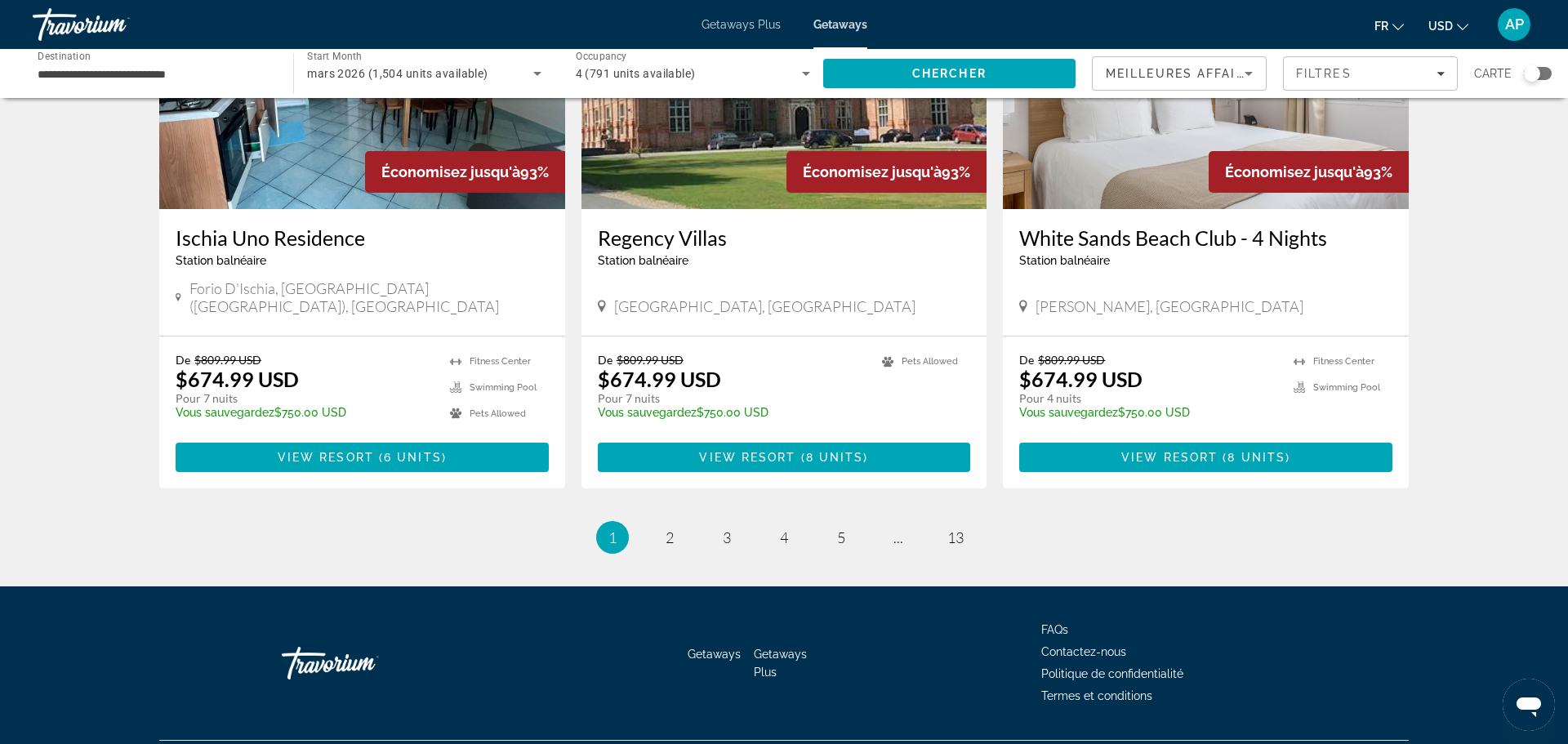
click at [561, 337] on div "De $809.99 USD $674.99 USD Pour 7 nuits Vous sauvegardez $750.00 USD temp 4.8 […" at bounding box center [362, 412] width 406 height 152
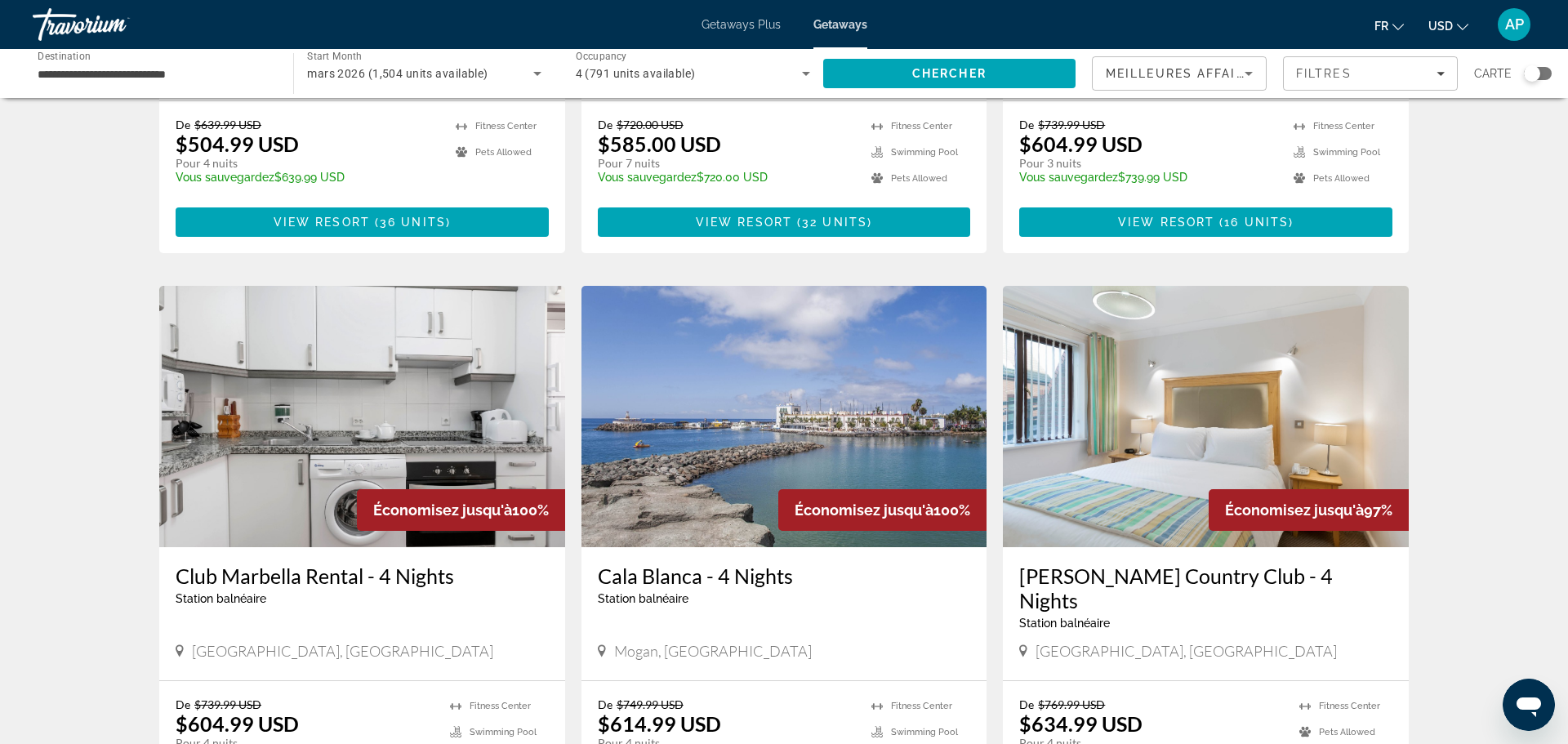
scroll to position [0, 0]
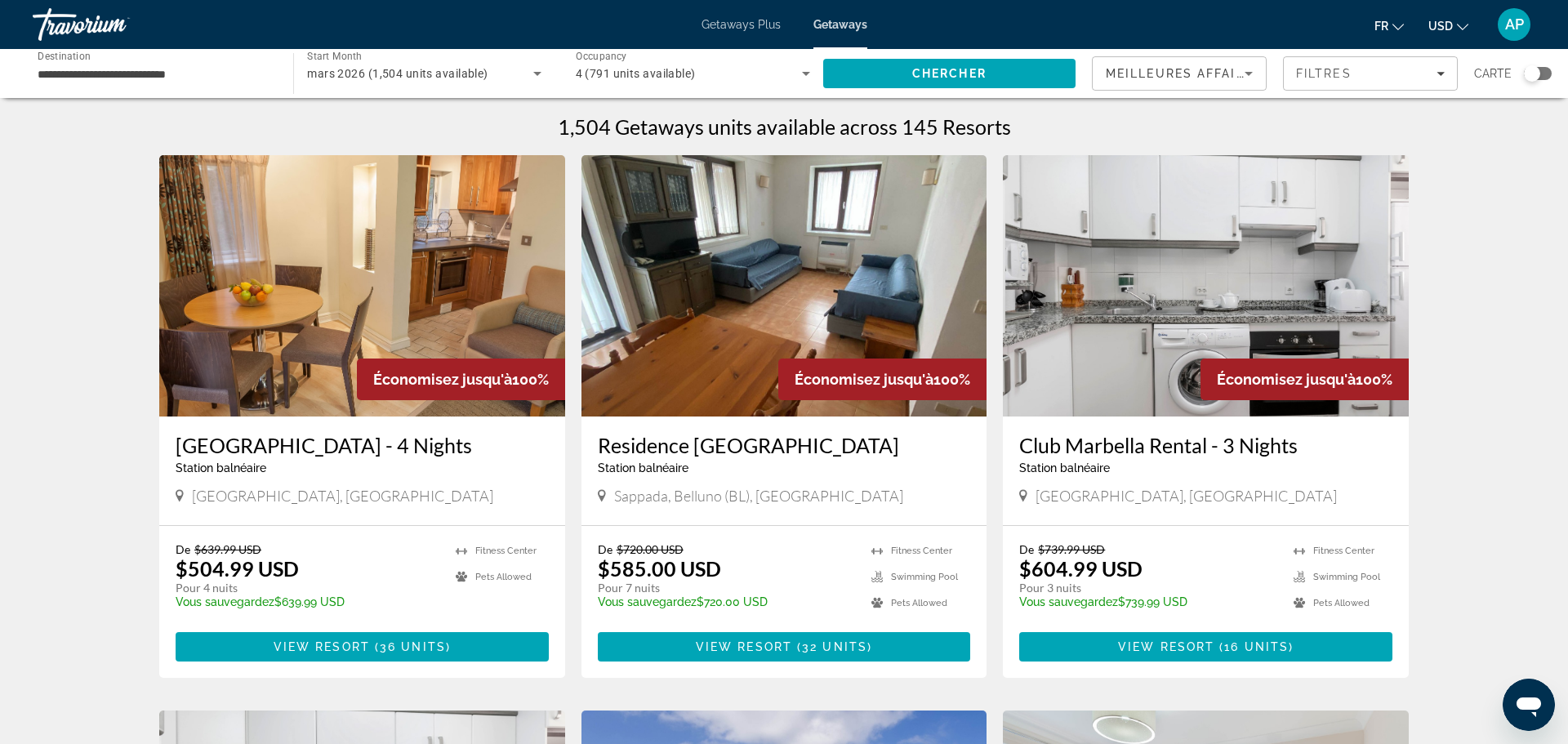
click at [122, 76] on input "**********" at bounding box center [154, 74] width 234 height 20
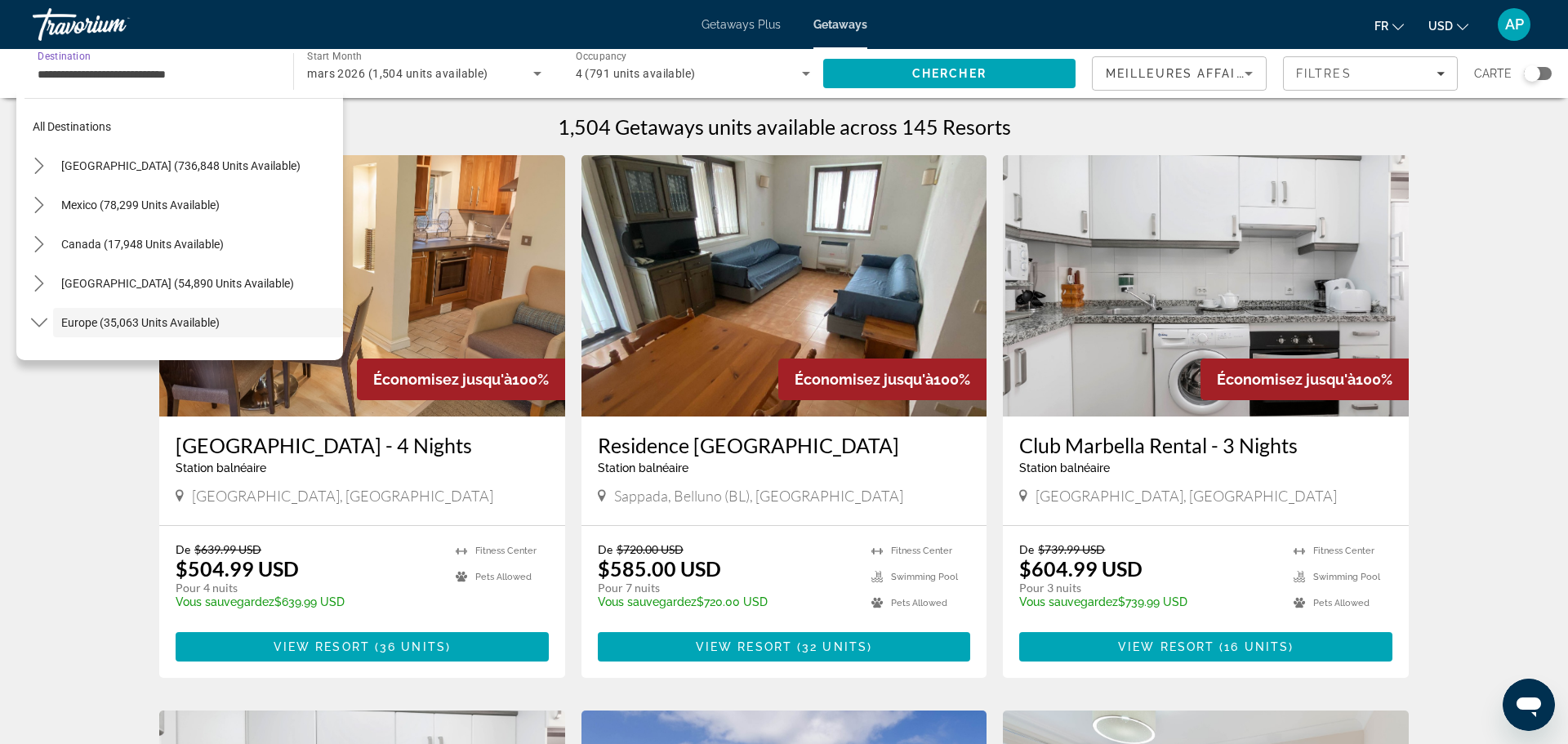
scroll to position [98, 0]
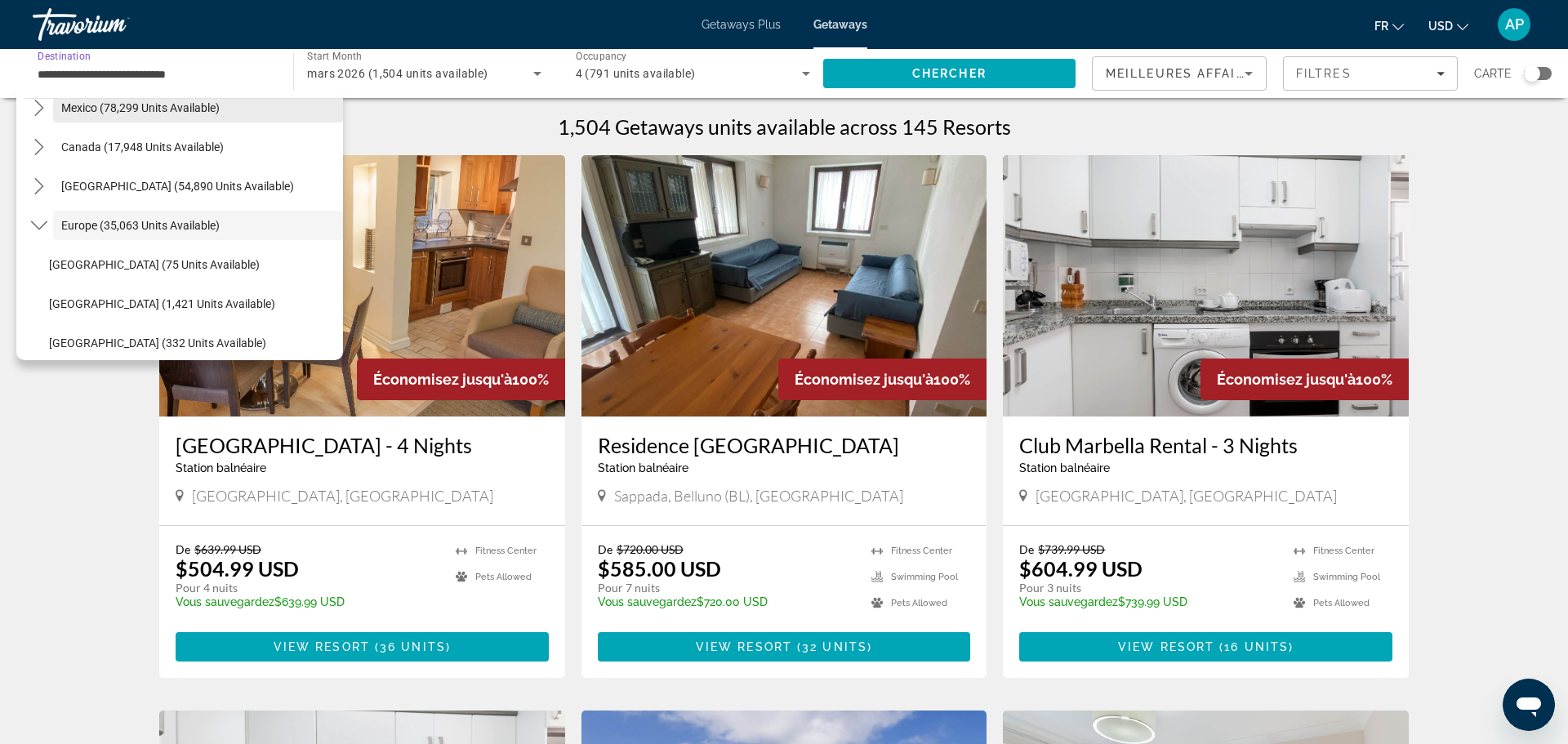
click at [92, 120] on span "Select destination: Mexico (78,299 units available)" at bounding box center [199, 108] width 290 height 39
type input "**********"
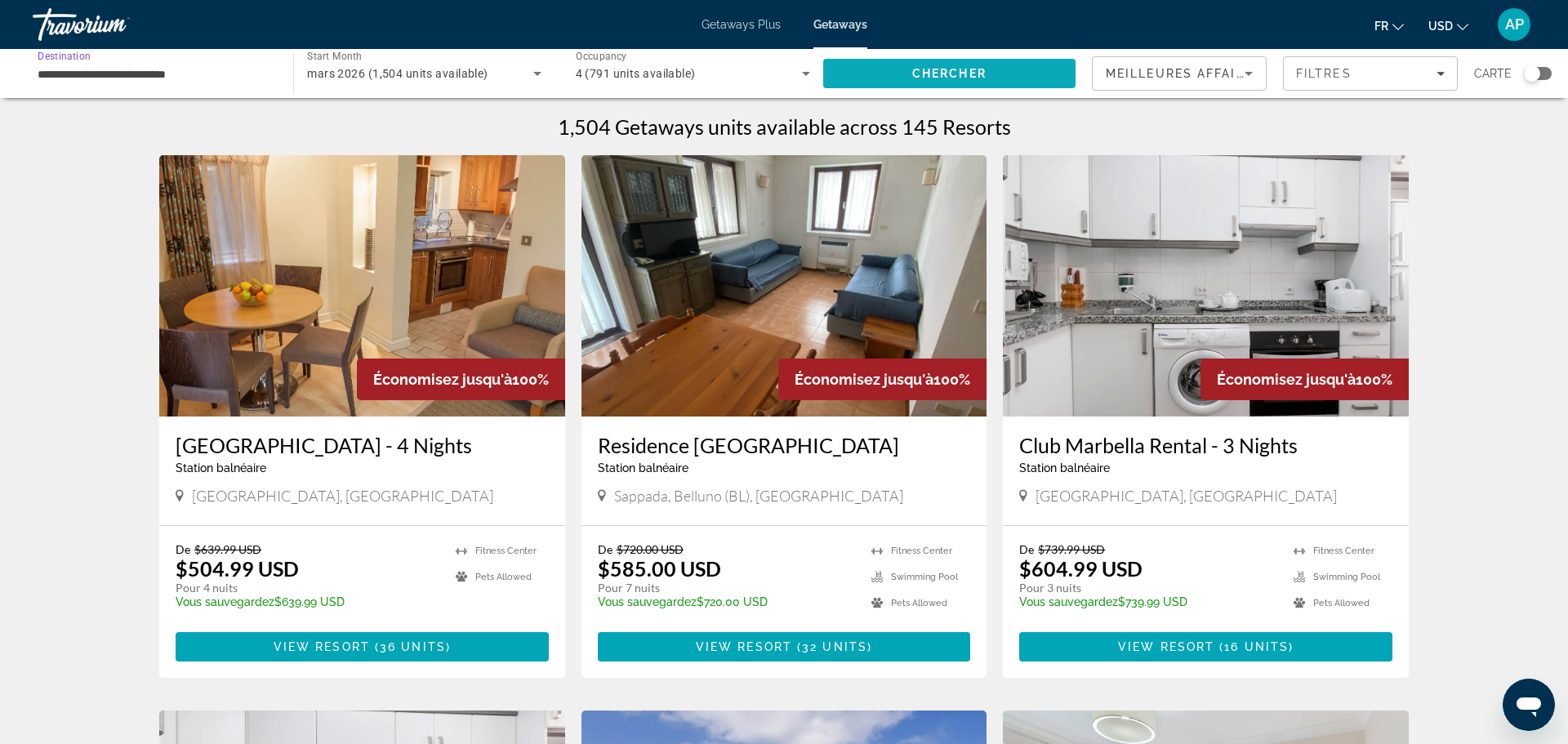
click at [910, 71] on span "Search" at bounding box center [949, 74] width 252 height 39
